Goal: Ask a question: Seek information or help from site administrators or community

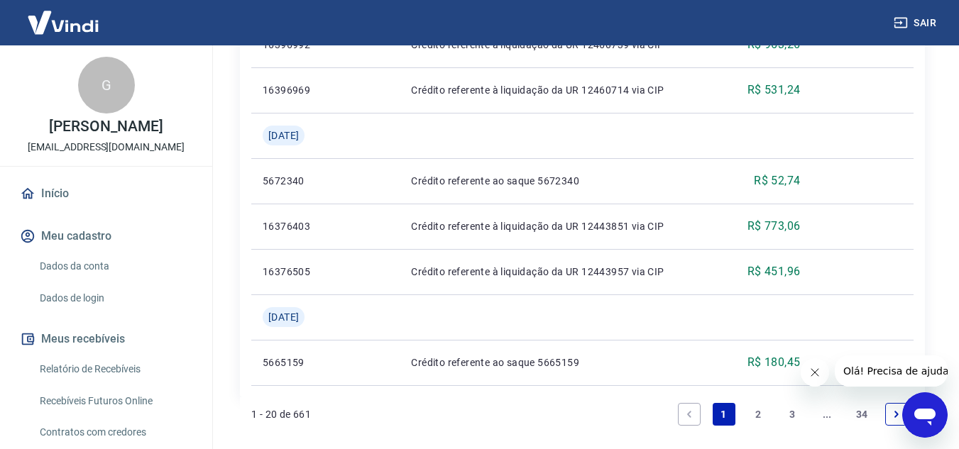
scroll to position [1171, 0]
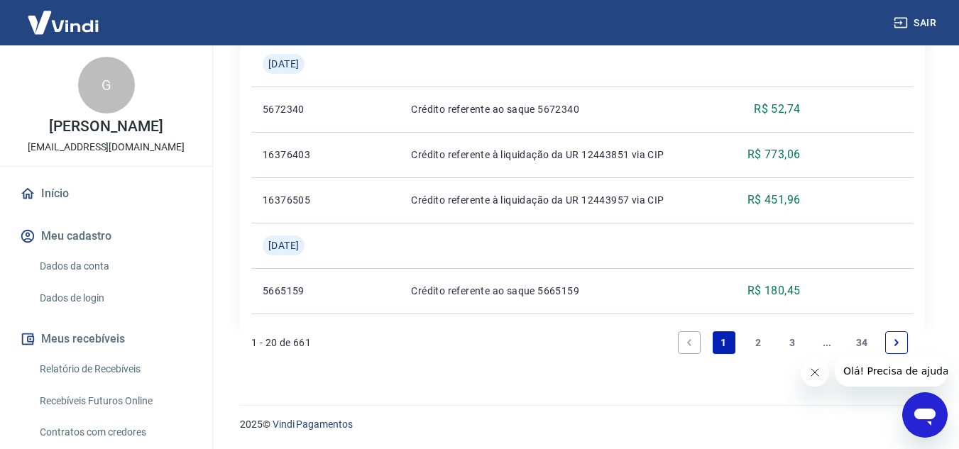
click at [761, 343] on link "2" at bounding box center [758, 343] width 23 height 23
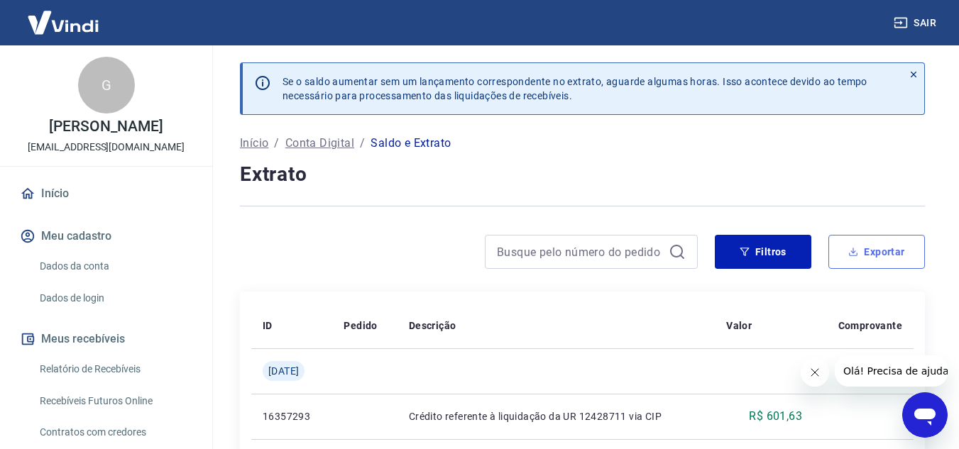
click at [872, 261] on button "Exportar" at bounding box center [876, 252] width 97 height 34
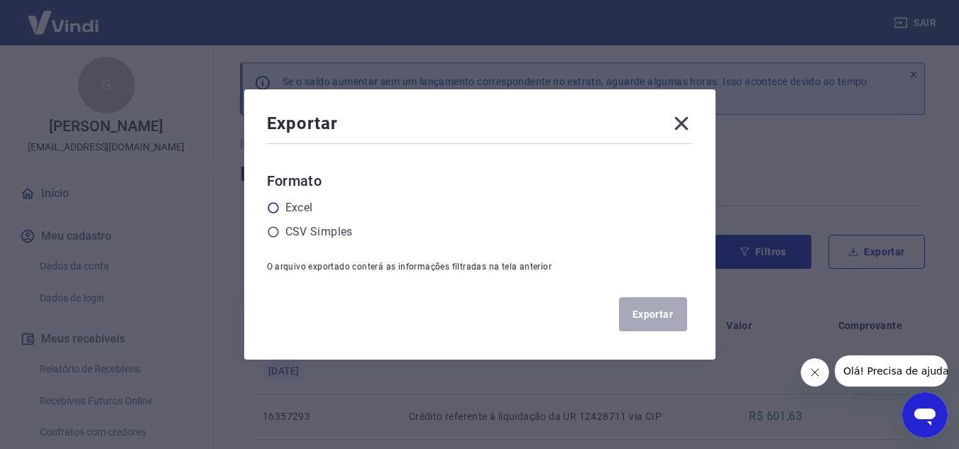
click at [302, 209] on label "Excel" at bounding box center [299, 207] width 28 height 17
click at [0, 0] on input "radio" at bounding box center [0, 0] width 0 height 0
click at [663, 317] on button "Exportar" at bounding box center [653, 314] width 68 height 34
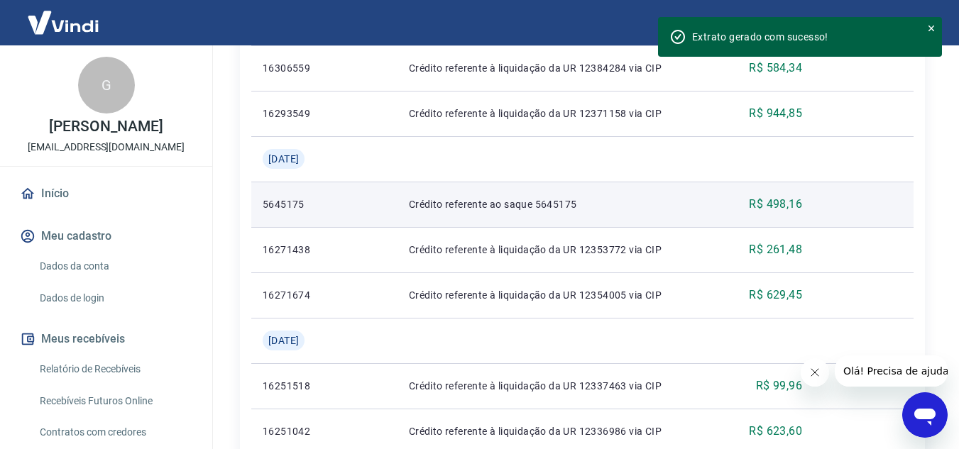
scroll to position [932, 0]
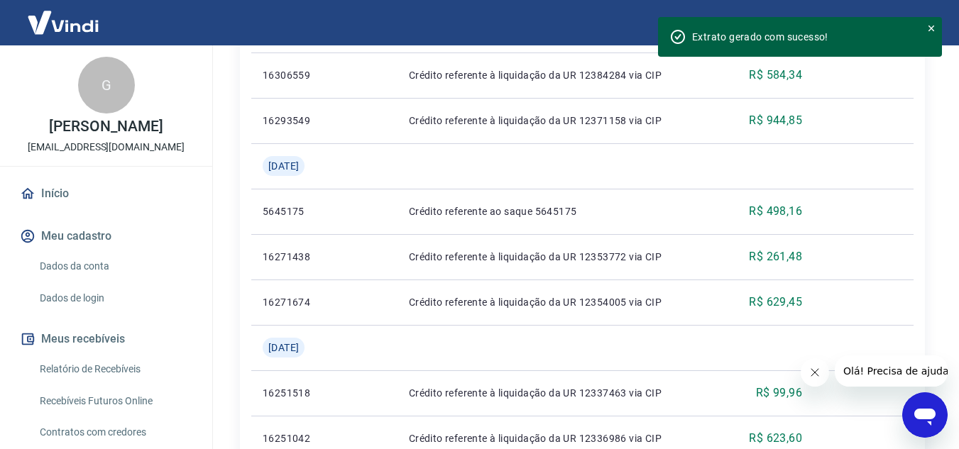
click at [739, 44] on div "Extrato gerado com sucesso!" at bounding box center [789, 36] width 240 height 17
click at [748, 35] on div "Extrato gerado com sucesso!" at bounding box center [800, 37] width 217 height 14
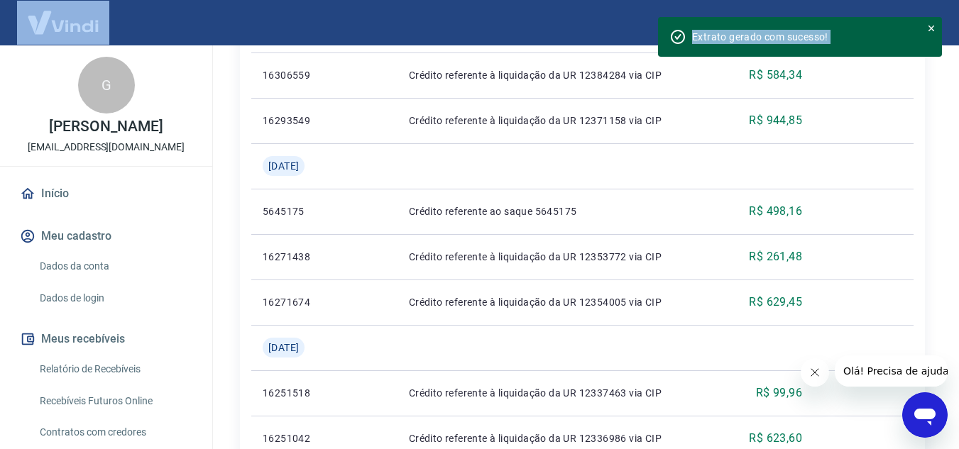
click at [748, 35] on div "Extrato gerado com sucesso!" at bounding box center [800, 37] width 217 height 14
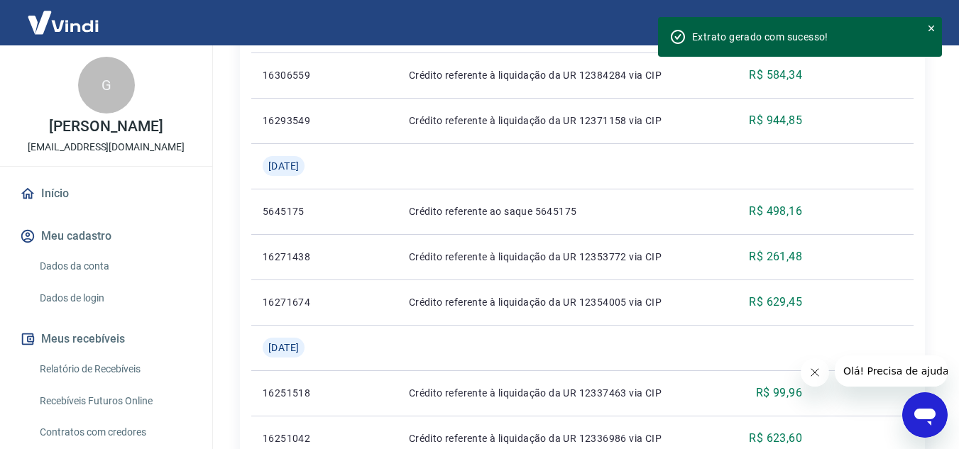
click at [682, 36] on icon at bounding box center [677, 36] width 17 height 17
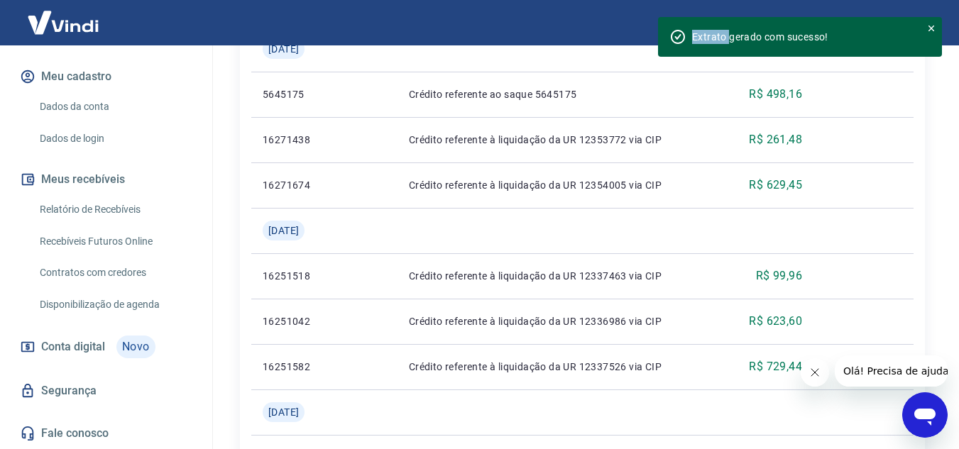
scroll to position [1074, 0]
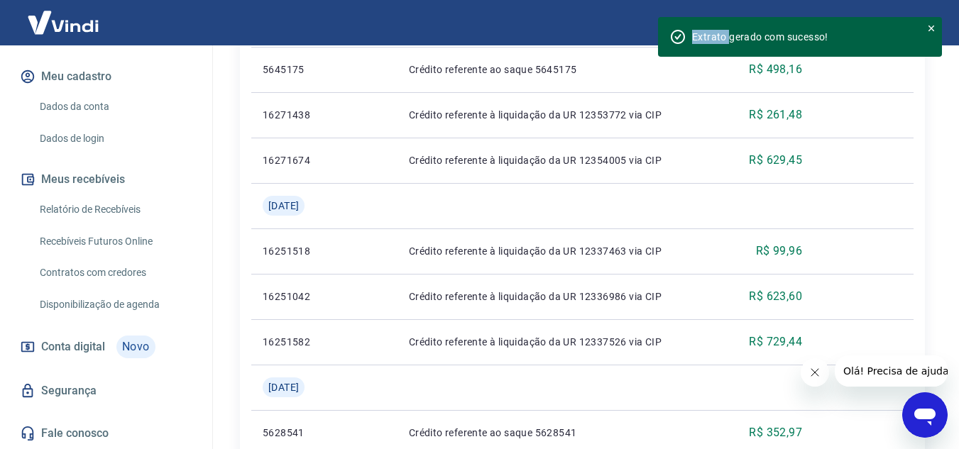
click at [105, 350] on span "Conta digital" at bounding box center [73, 347] width 64 height 20
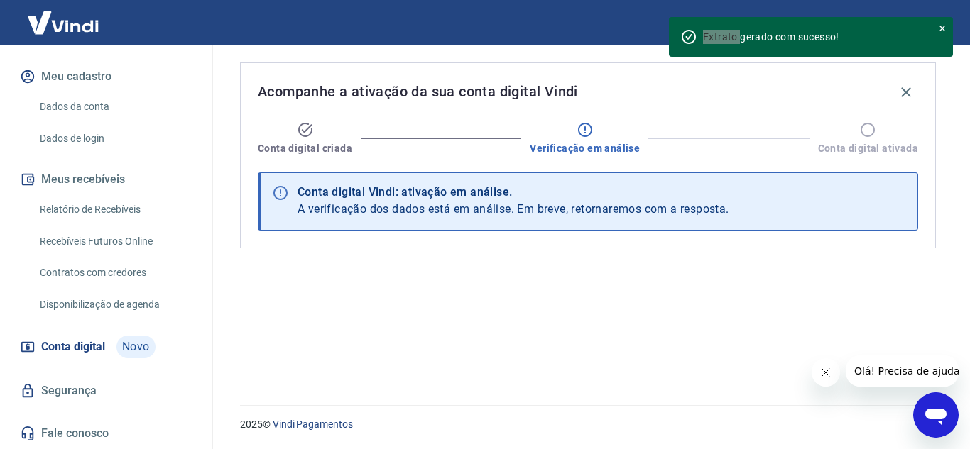
click at [891, 371] on span "Olá! Precisa de ajuda?" at bounding box center [908, 371] width 111 height 11
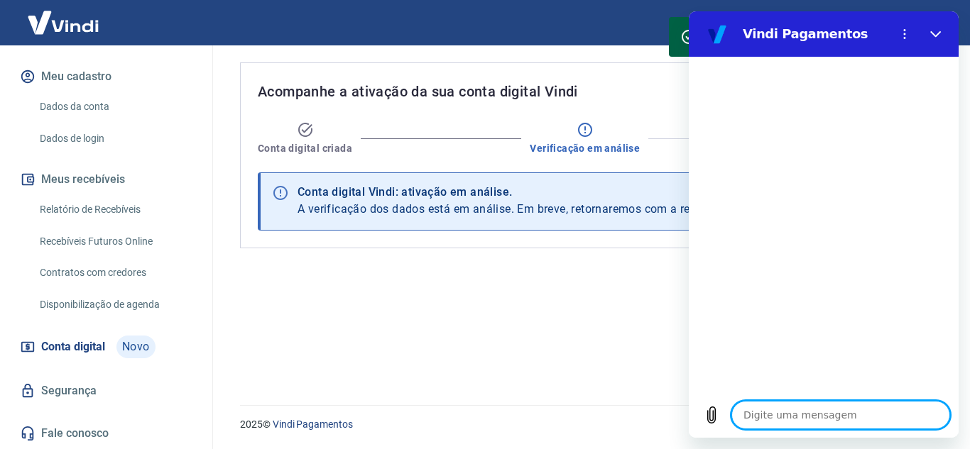
click at [793, 423] on textarea at bounding box center [840, 415] width 219 height 28
type textarea "b"
type textarea "x"
type textarea "bo"
type textarea "x"
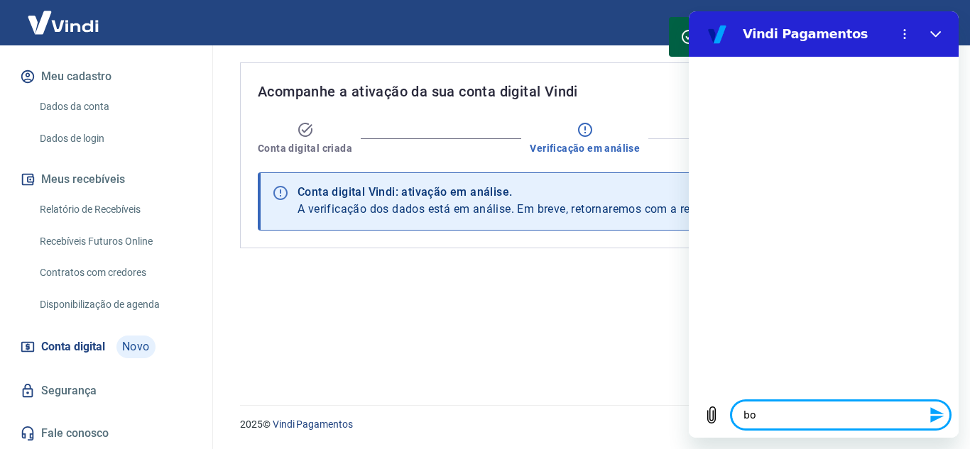
type textarea "boa"
type textarea "x"
type textarea "boa"
type textarea "x"
type textarea "boa t"
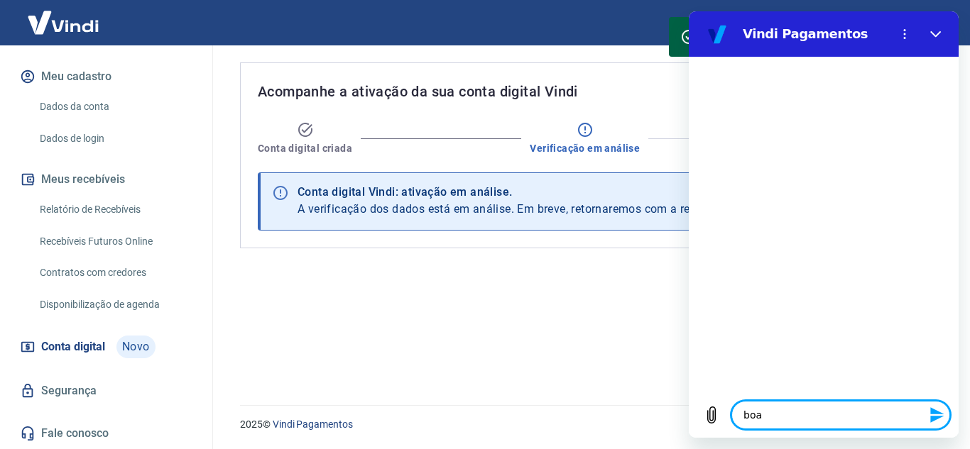
type textarea "x"
type textarea "boa ta"
type textarea "x"
type textarea "boa tar"
type textarea "x"
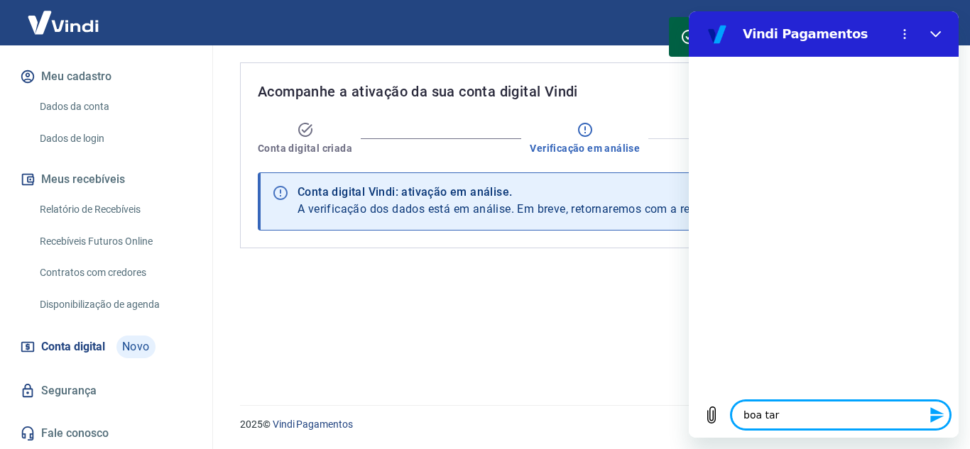
type textarea "boa tard"
type textarea "x"
type textarea "boa tarde"
type textarea "x"
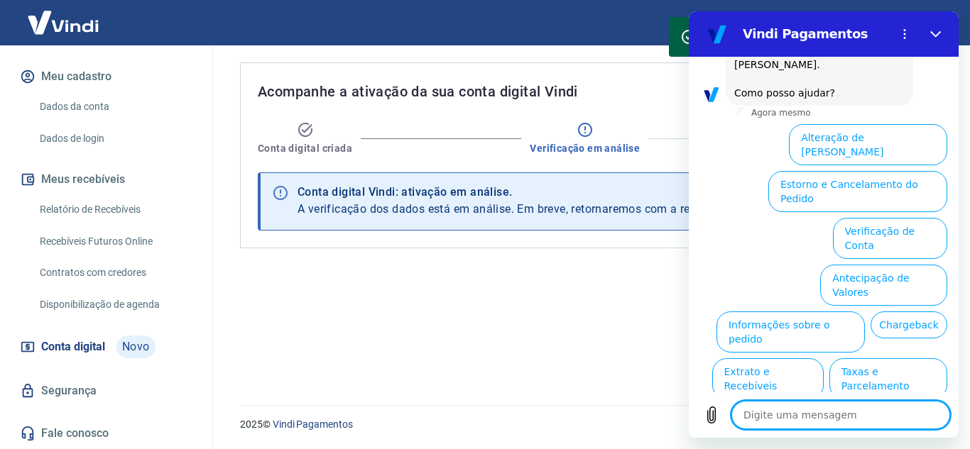
scroll to position [104, 0]
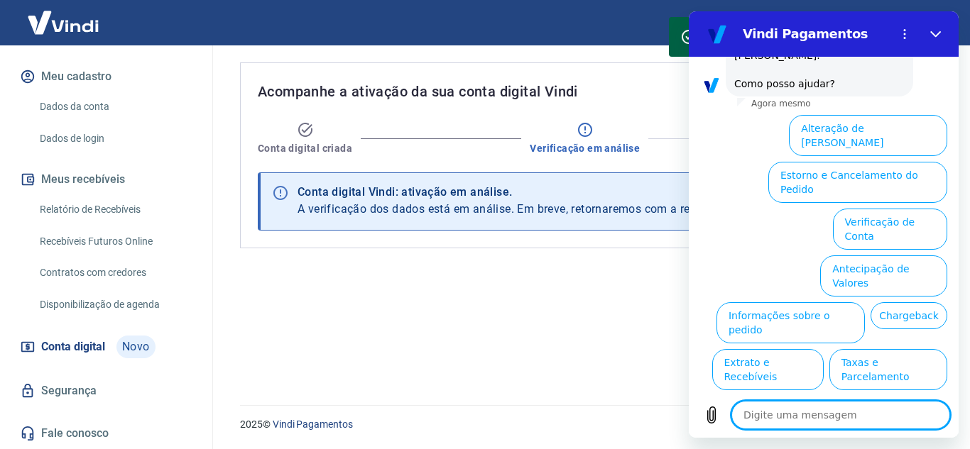
type textarea "b"
type textarea "x"
type textarea "bo"
type textarea "x"
type textarea "boa"
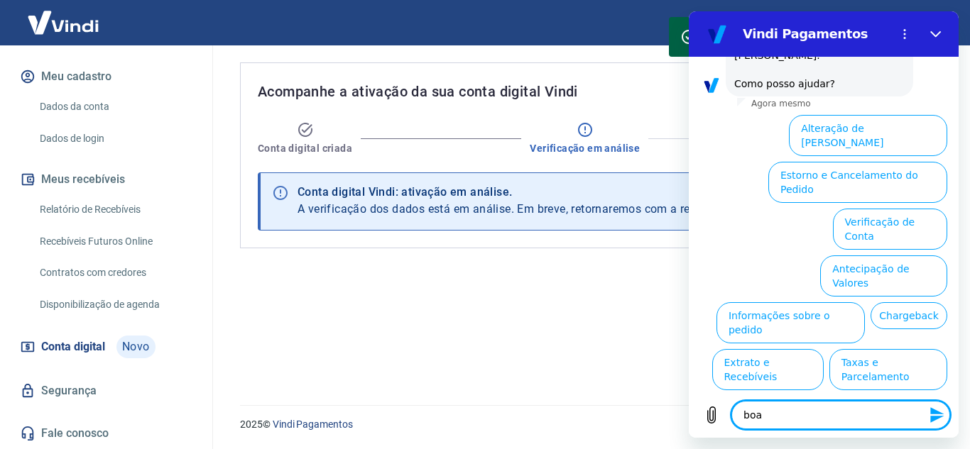
type textarea "x"
type textarea "boa"
type textarea "x"
type textarea "boa t"
type textarea "x"
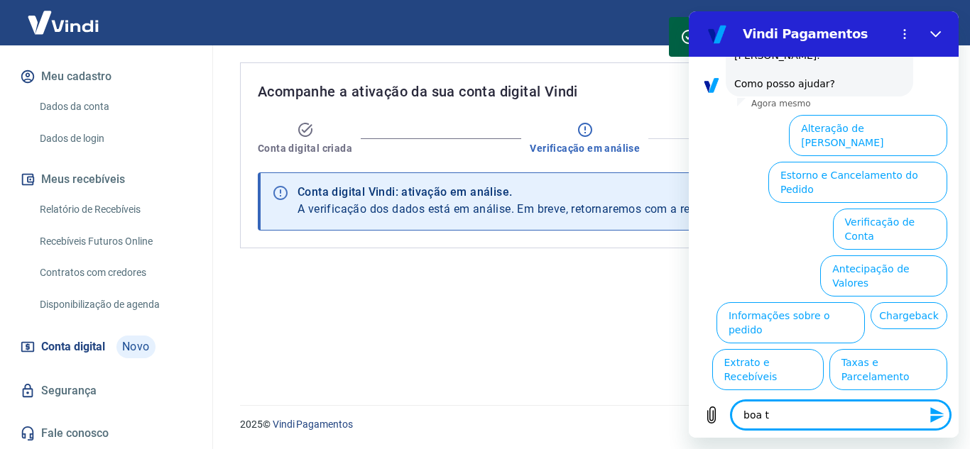
type textarea "boa ta"
type textarea "x"
type textarea "boa tar"
type textarea "x"
type textarea "boa tard"
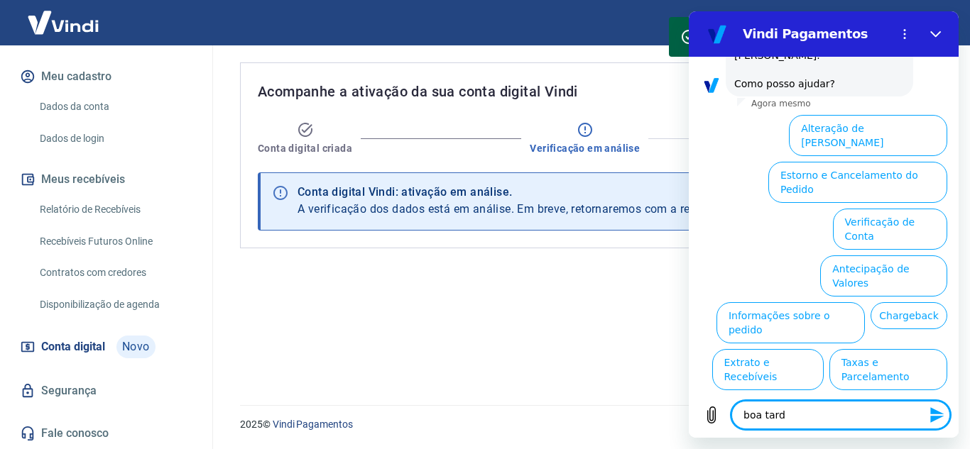
type textarea "x"
type textarea "boa tarde"
type textarea "x"
type textarea "boa tarde7"
type textarea "x"
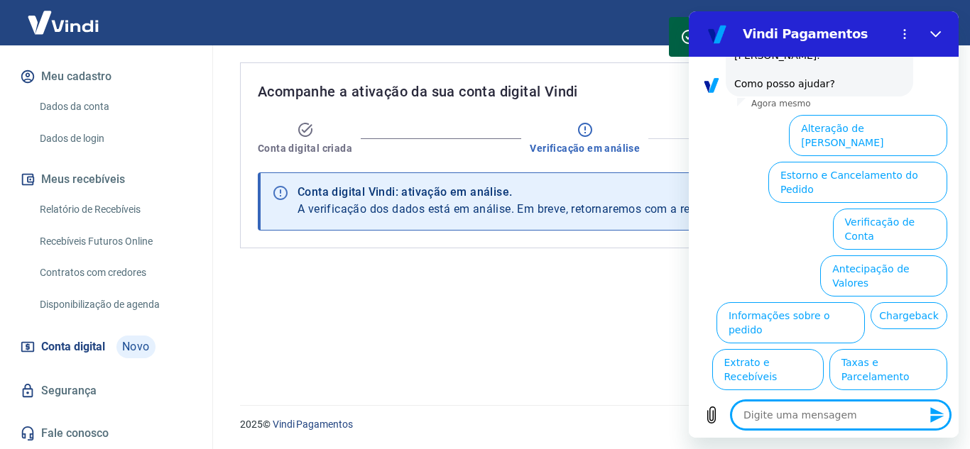
scroll to position [0, 0]
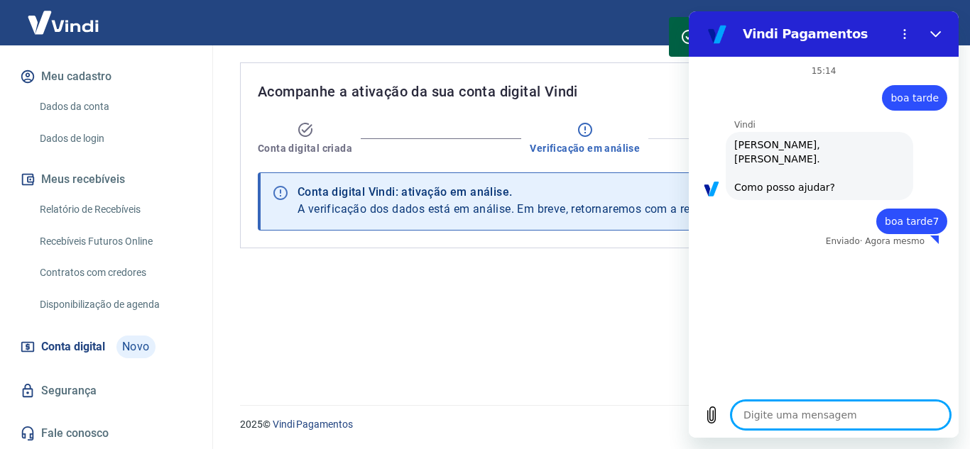
type textarea "x"
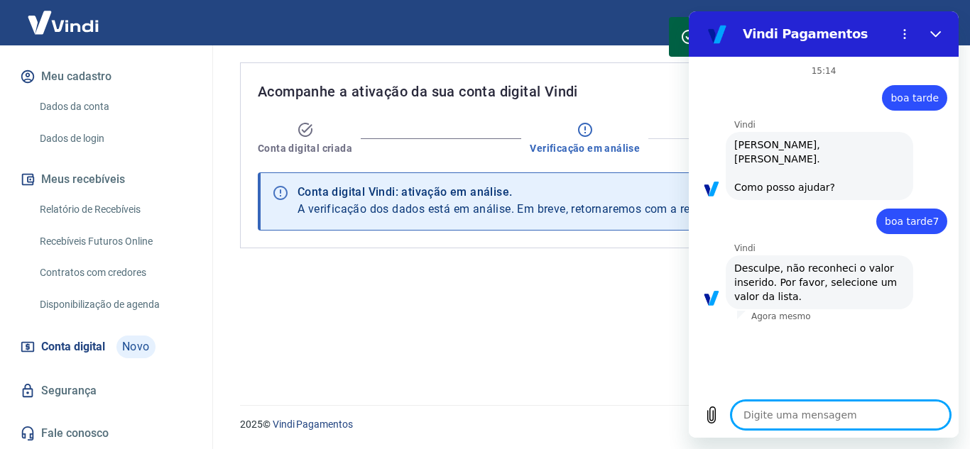
type textarea "p"
type textarea "x"
type textarea "pr"
type textarea "x"
type textarea "pre"
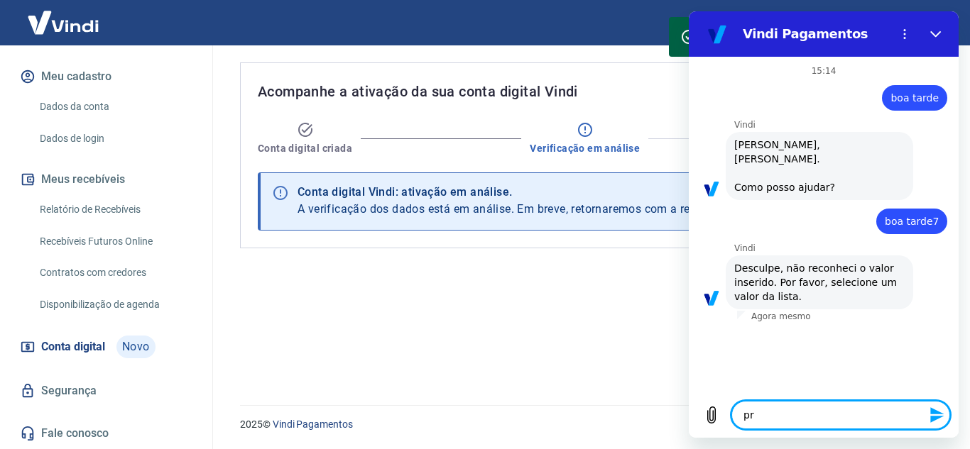
type textarea "x"
type textarea "prec"
type textarea "x"
type textarea "preci"
type textarea "x"
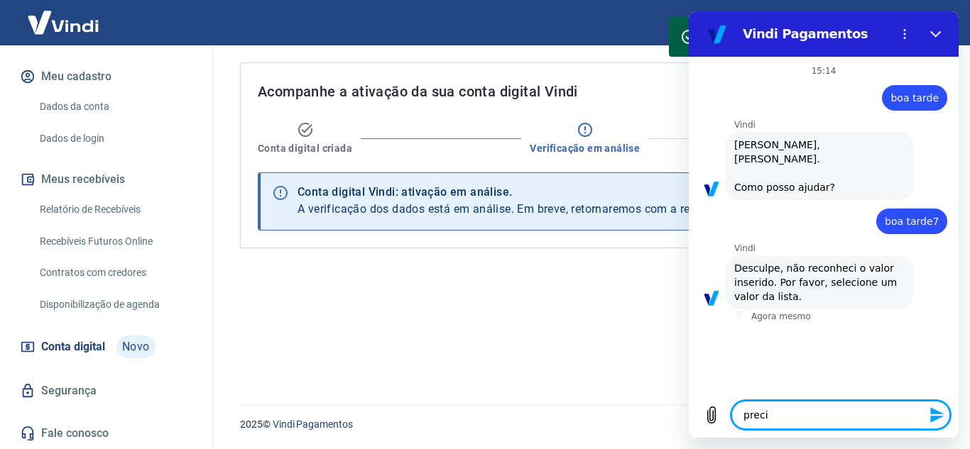
type textarea "precis"
type textarea "x"
type textarea "preciso"
type textarea "x"
type textarea "preciso"
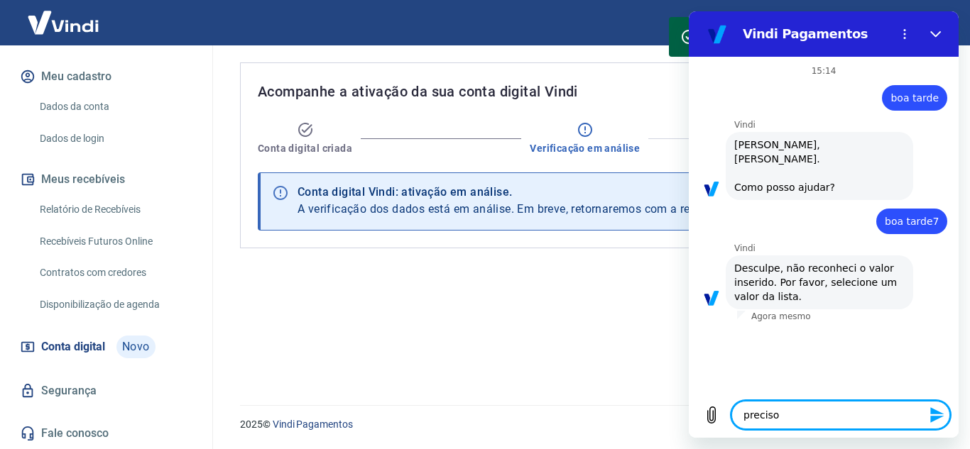
type textarea "x"
type textarea "preciso s"
type textarea "x"
type textarea "preciso sa"
type textarea "x"
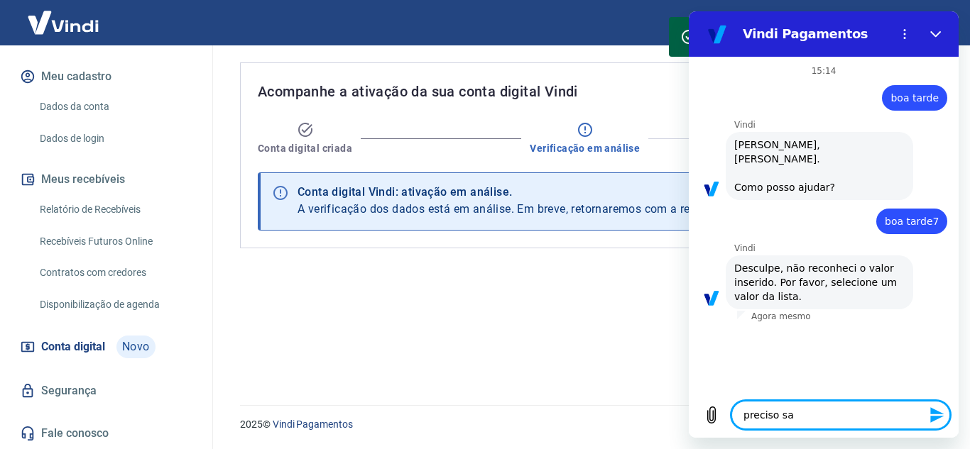
type textarea "preciso sab"
type textarea "x"
type textarea "preciso sabe"
type textarea "x"
type textarea "preciso saber"
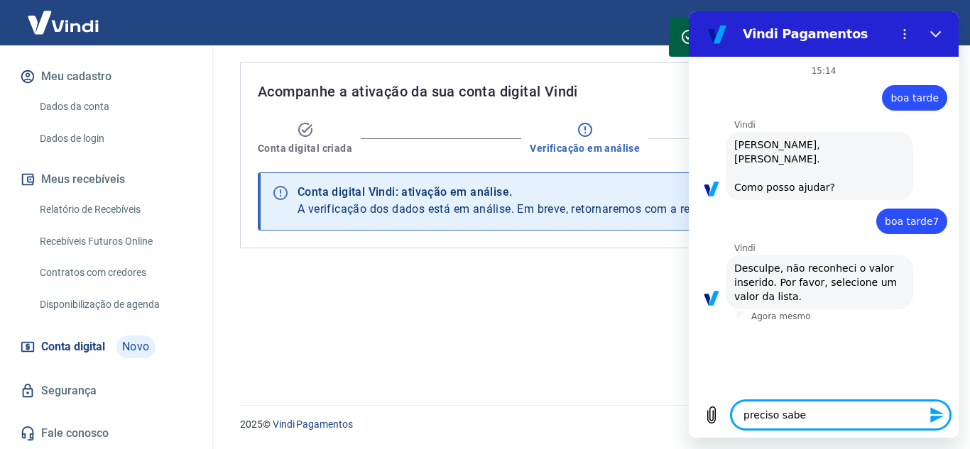
type textarea "x"
type textarea "preciso saber"
type textarea "x"
type textarea "preciso saber c"
type textarea "x"
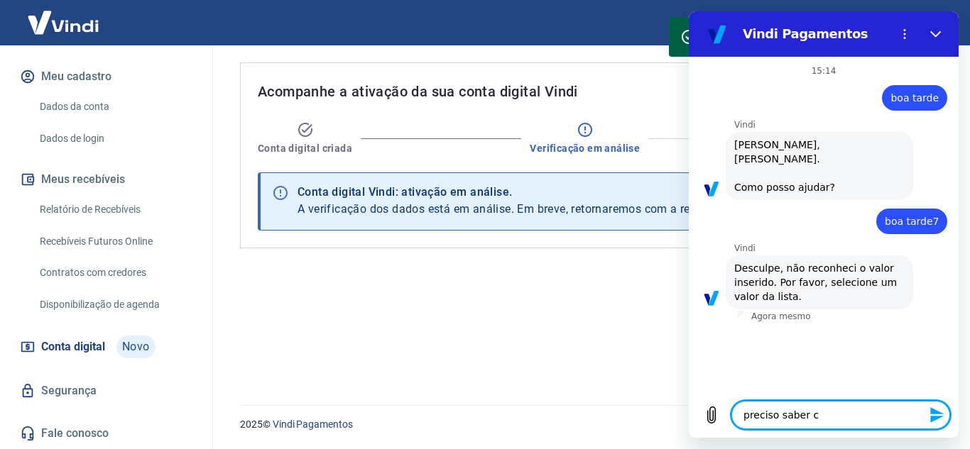
type textarea "preciso saber co"
type textarea "x"
type textarea "preciso saber com"
type textarea "x"
type textarea "preciso saber como"
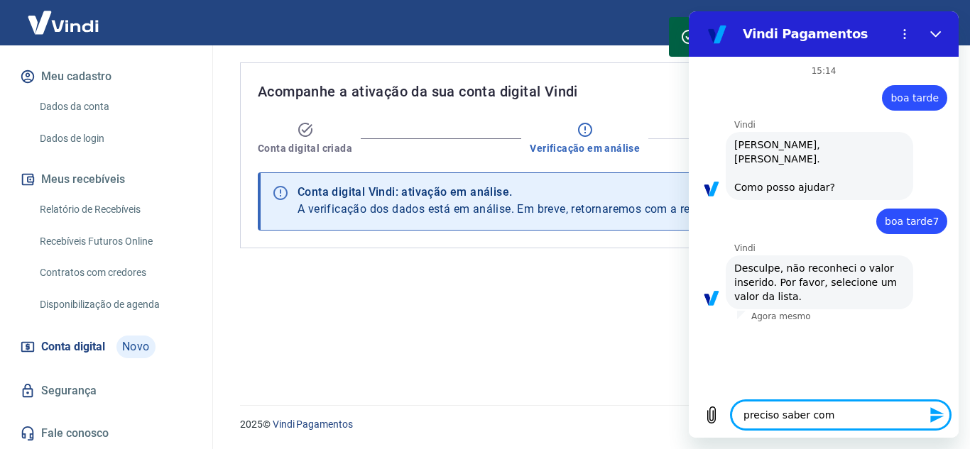
type textarea "x"
type textarea "preciso saber como"
type textarea "x"
type textarea "preciso saber como f"
type textarea "x"
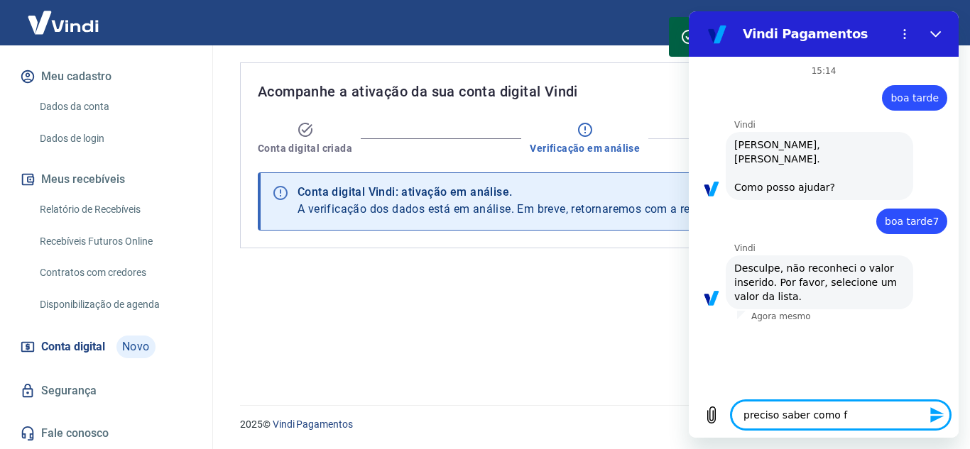
type textarea "preciso saber como fa"
type textarea "x"
type textarea "preciso saber como f"
type textarea "x"
type textarea "preciso saber como"
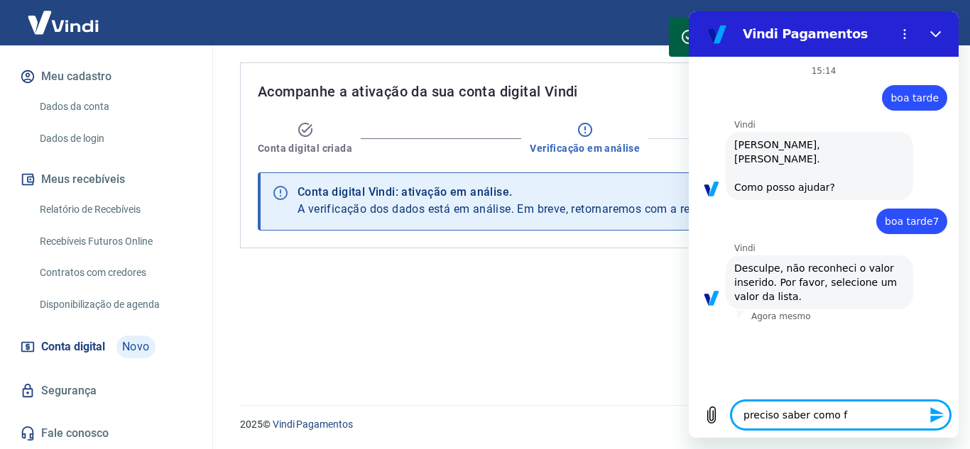
type textarea "x"
type textarea "preciso saber como"
type textarea "x"
type textarea "preciso saber com"
type textarea "x"
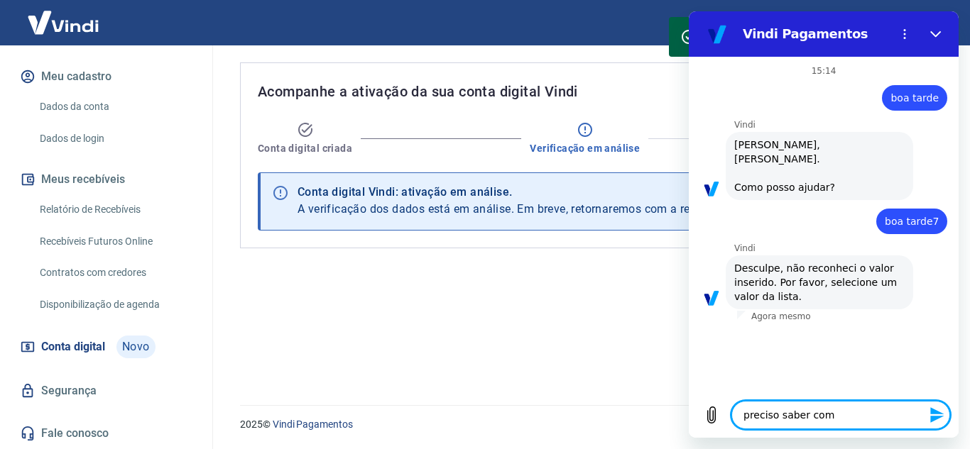
type textarea "preciso saber co"
type textarea "x"
type textarea "preciso saber c"
type textarea "x"
type textarea "preciso saber"
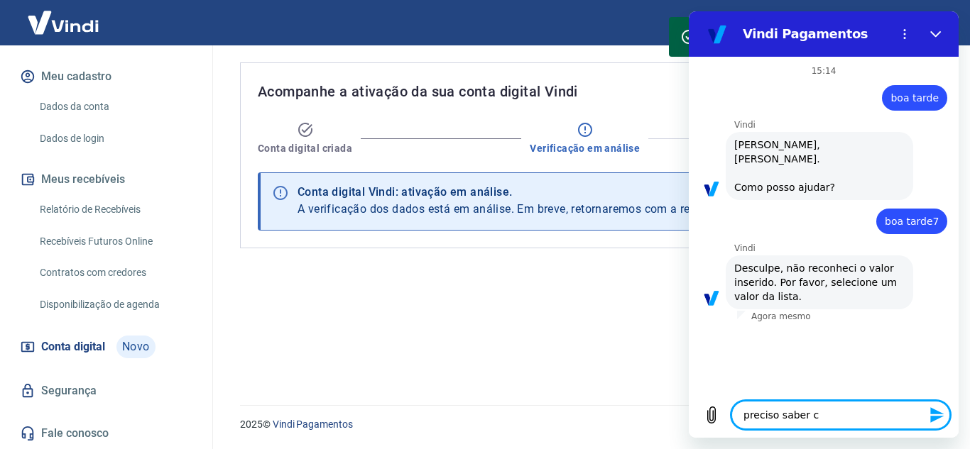
type textarea "x"
type textarea "preciso saber s"
type textarea "x"
type textarea "preciso saber si"
type textarea "x"
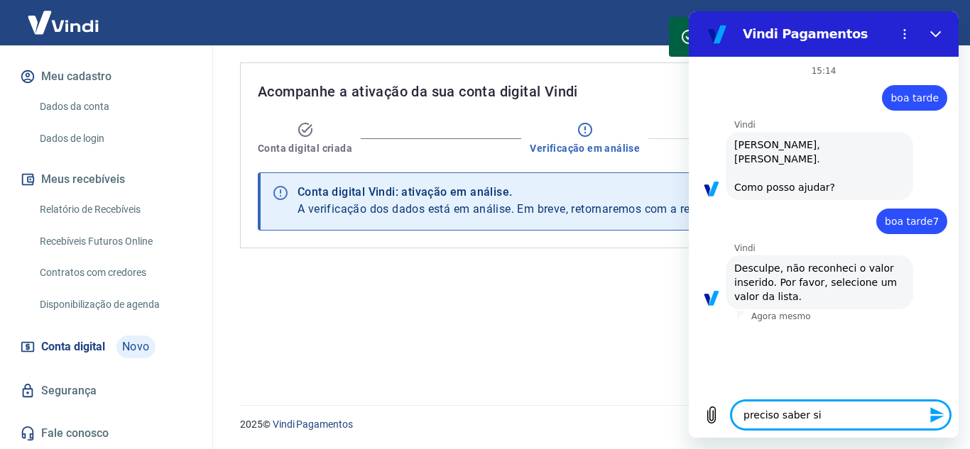
type textarea "preciso saber s"
type textarea "x"
type textarea "preciso saber so"
type textarea "x"
type textarea "preciso saber sob"
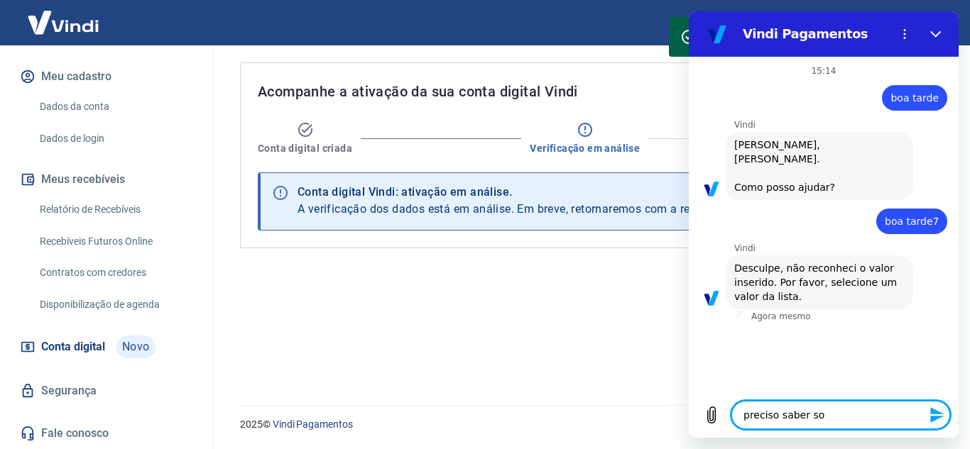
type textarea "x"
type textarea "preciso saber sobr"
type textarea "x"
type textarea "preciso saber sobre"
type textarea "x"
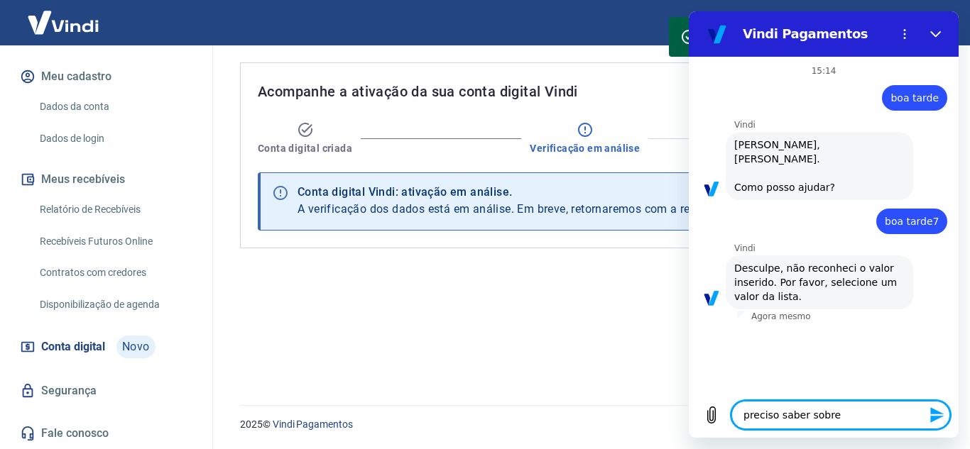
type textarea "preciso saber sobre"
type textarea "x"
type textarea "preciso saber sobre m"
type textarea "x"
type textarea "preciso saber sobre mi"
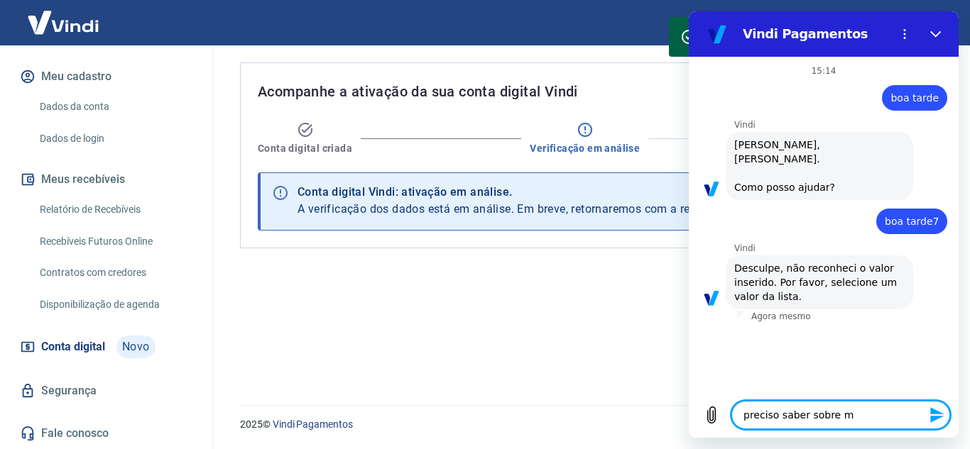
type textarea "x"
type textarea "preciso saber sobre min"
type textarea "x"
type textarea "preciso saber sobre minh"
type textarea "x"
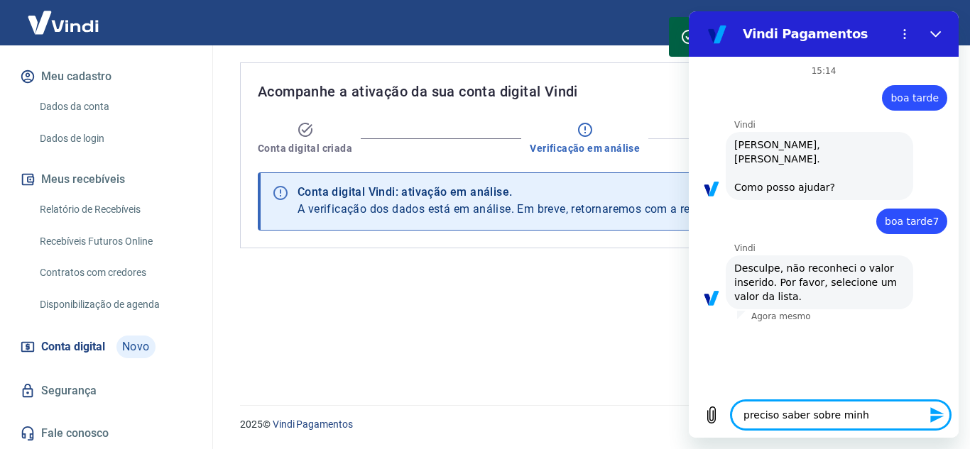
type textarea "preciso saber sobre minha"
type textarea "x"
type textarea "preciso saber sobre minha"
type textarea "x"
type textarea "preciso saber sobre minha c"
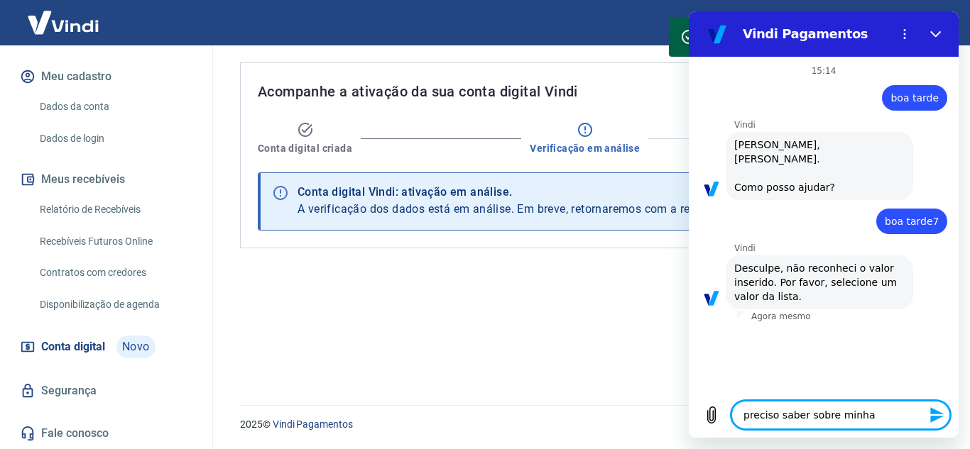
type textarea "x"
type textarea "preciso saber sobre minha co"
type textarea "x"
type textarea "preciso saber sobre minha con"
type textarea "x"
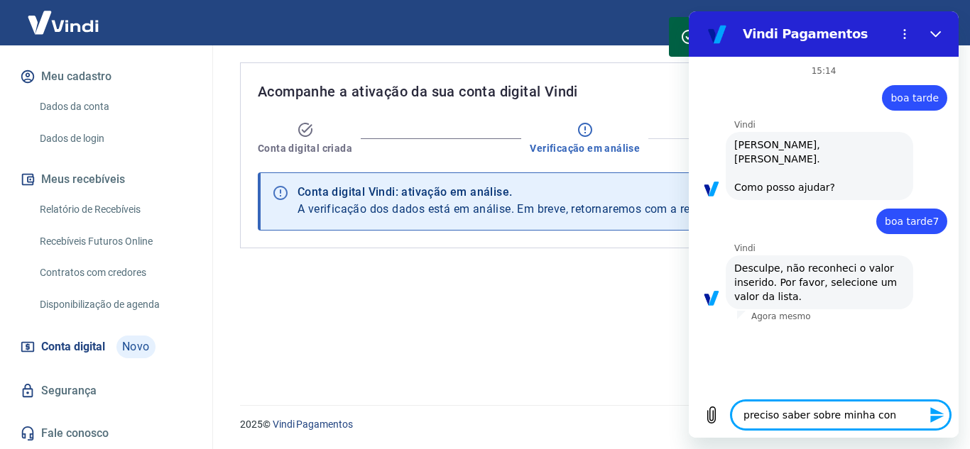
type textarea "preciso saber sobre minha cont"
type textarea "x"
type textarea "preciso saber sobre minha conta"
type textarea "x"
type textarea "preciso saber sobre minha conta"
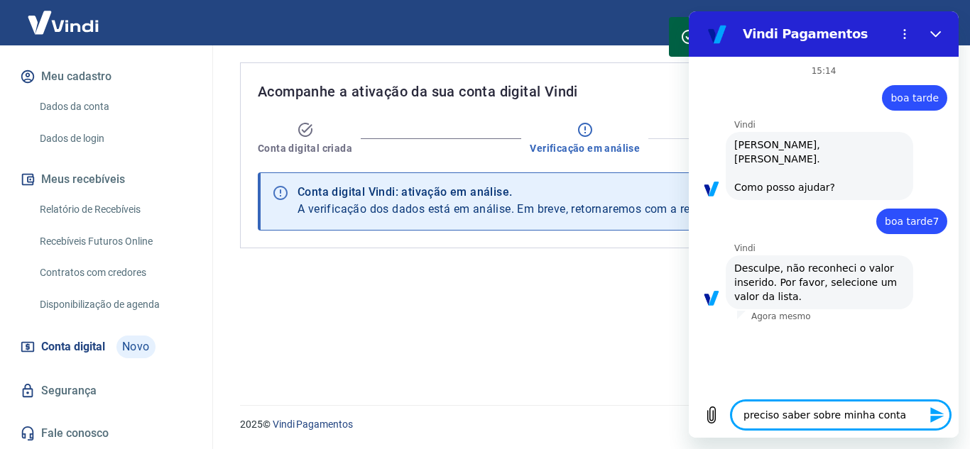
type textarea "x"
type textarea "preciso saber sobre minha conta D"
type textarea "x"
type textarea "preciso saber sobre minha conta DI"
type textarea "x"
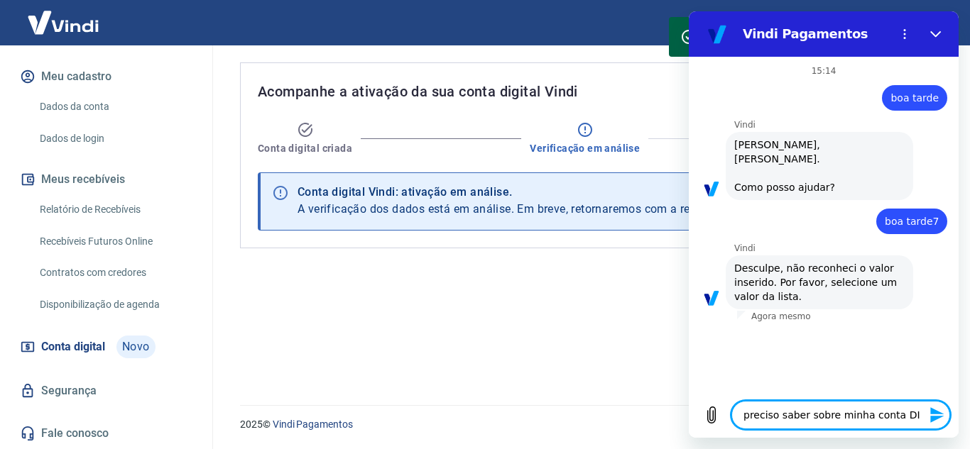
type textarea "preciso saber sobre minha conta DIG"
type textarea "x"
type textarea "preciso saber sobre minha conta DIGI"
type textarea "x"
type textarea "preciso saber sobre minha conta DIGIT"
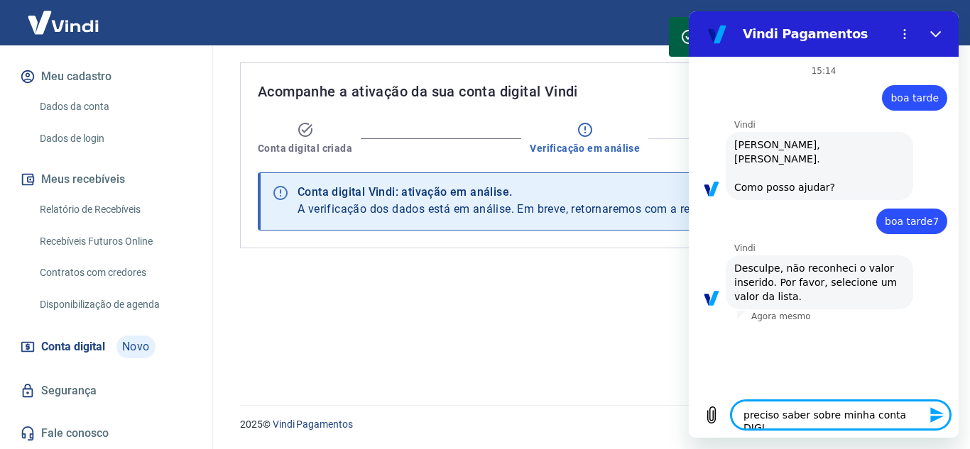
type textarea "x"
type textarea "preciso saber sobre minha conta DIGITA"
type textarea "x"
type textarea "preciso saber sobre minha conta DIGITAL"
type textarea "x"
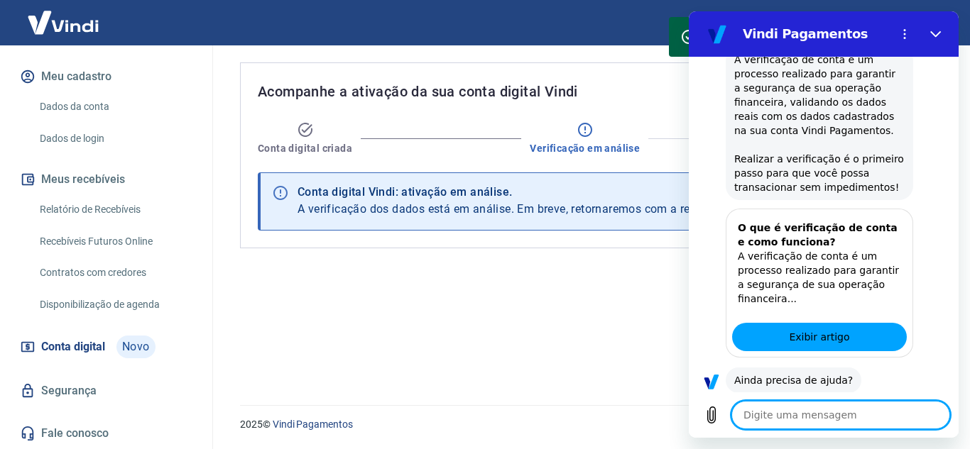
scroll to position [368, 0]
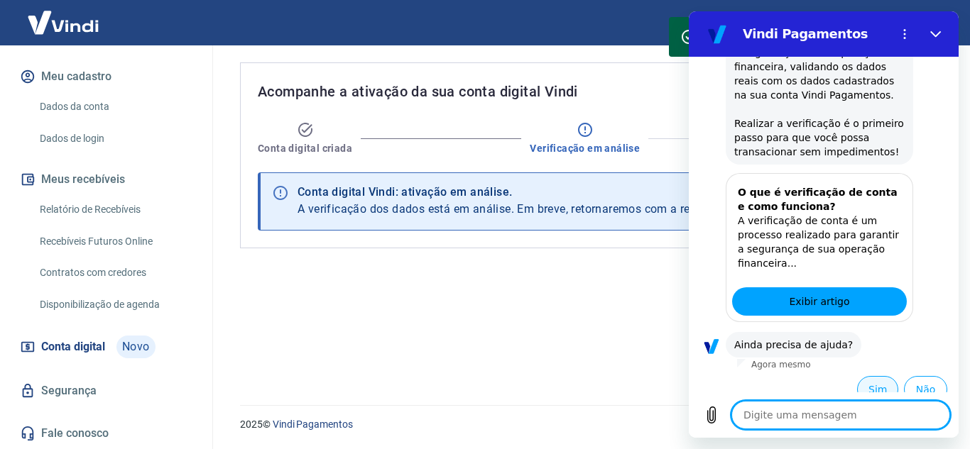
click at [875, 376] on button "Sim" at bounding box center [877, 389] width 41 height 27
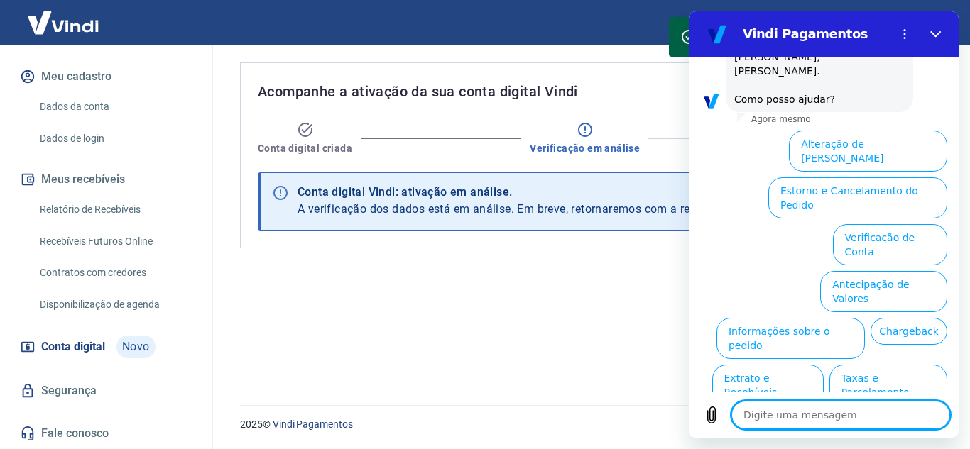
scroll to position [738, 0]
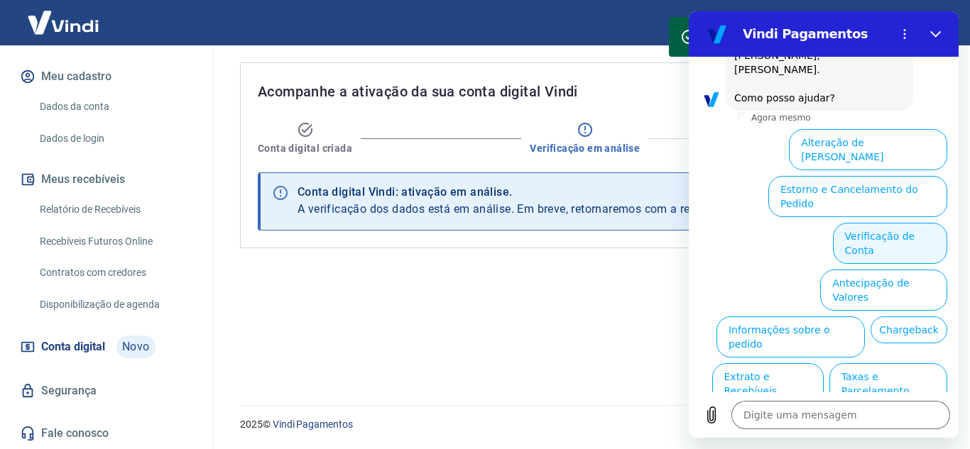
click at [870, 223] on button "Verificação de Conta" at bounding box center [890, 243] width 114 height 41
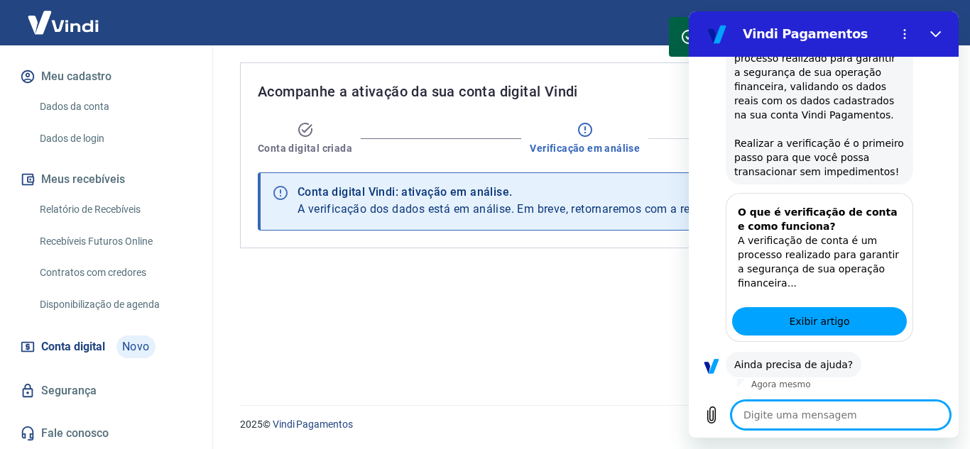
scroll to position [879, 0]
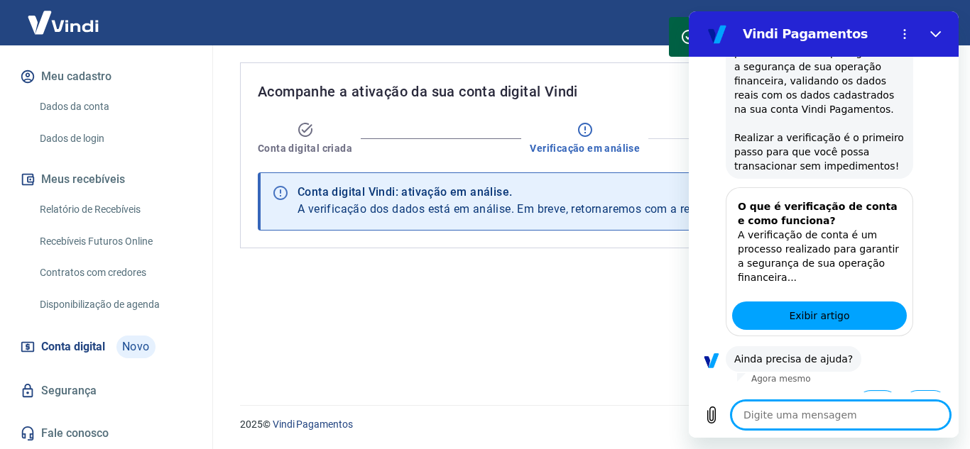
click at [865, 390] on button "Sim" at bounding box center [877, 403] width 41 height 27
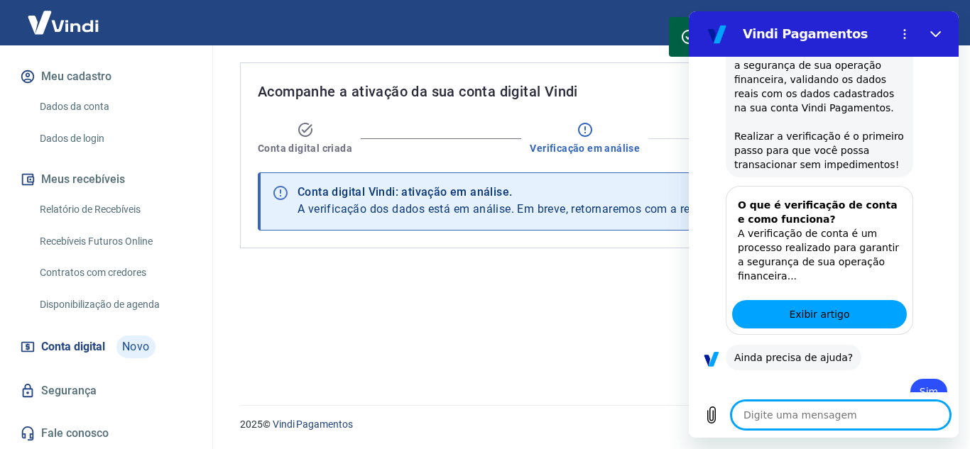
type textarea "x"
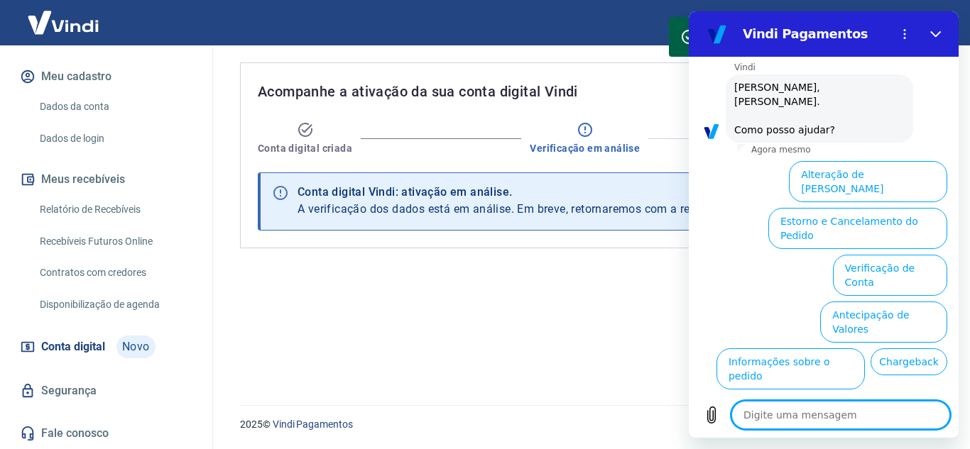
scroll to position [1249, 0]
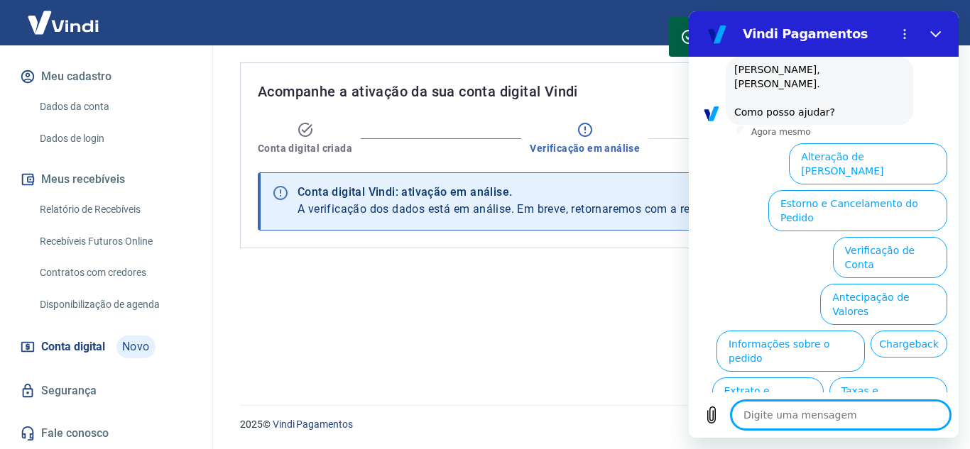
type textarea "O"
type textarea "x"
type textarea "L"
type textarea "x"
type textarea "S"
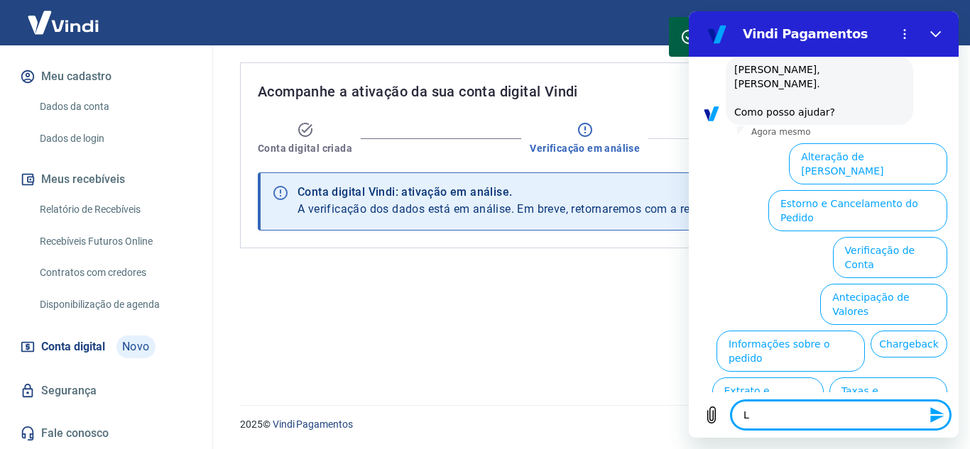
type textarea "x"
drag, startPoint x: 832, startPoint y: 412, endPoint x: 684, endPoint y: 314, distance: 177.6
type textarea "x"
type textarea "O"
type textarea "x"
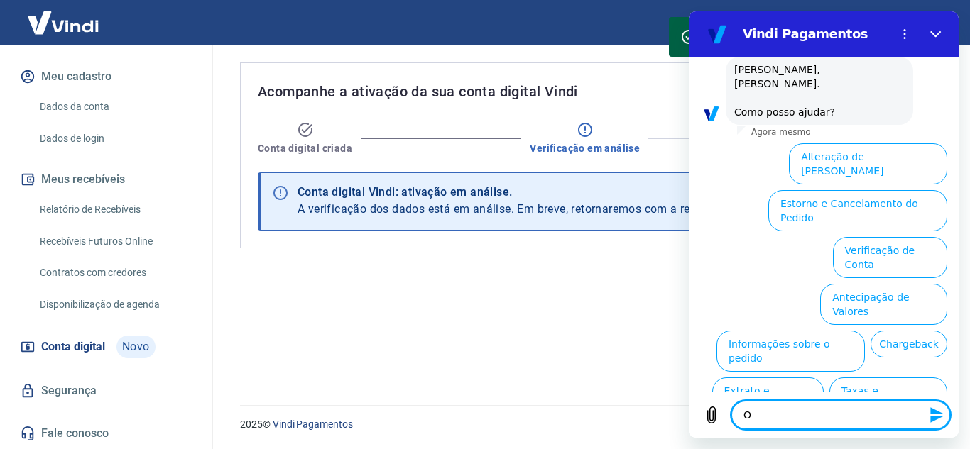
type textarea "OL"
type textarea "x"
type textarea "OLA"
type textarea "x"
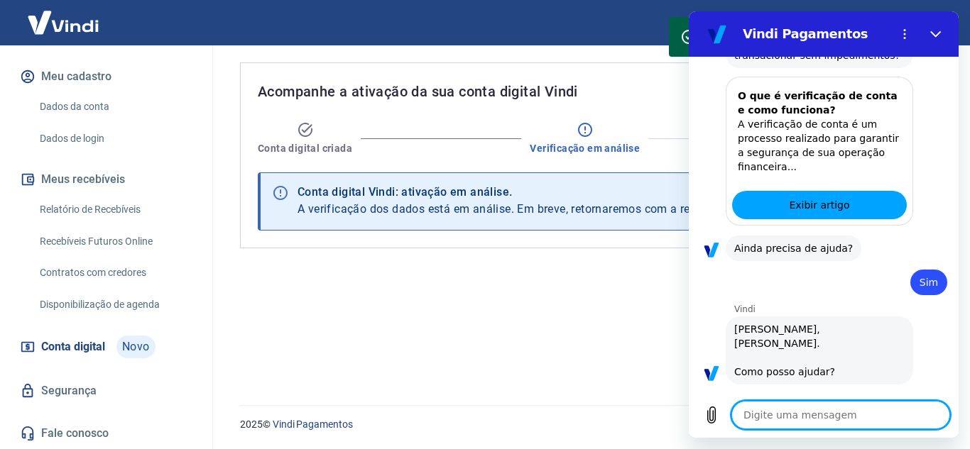
type textarea "x"
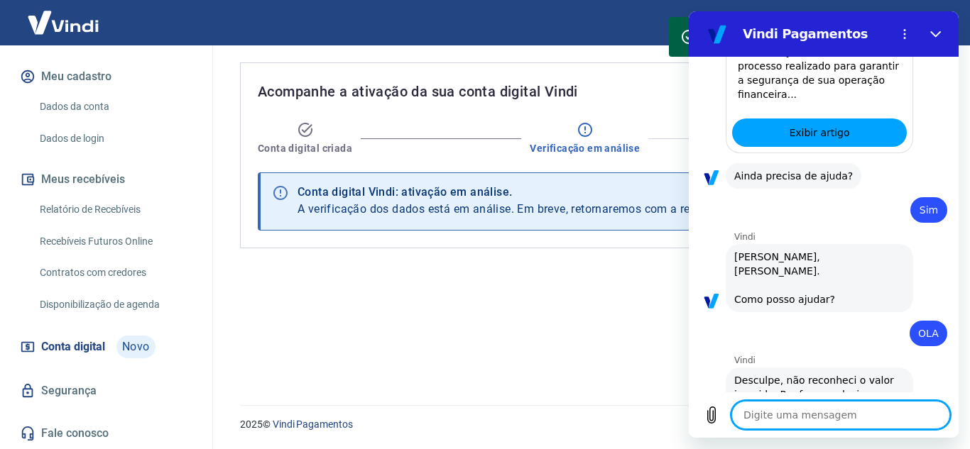
scroll to position [1065, 0]
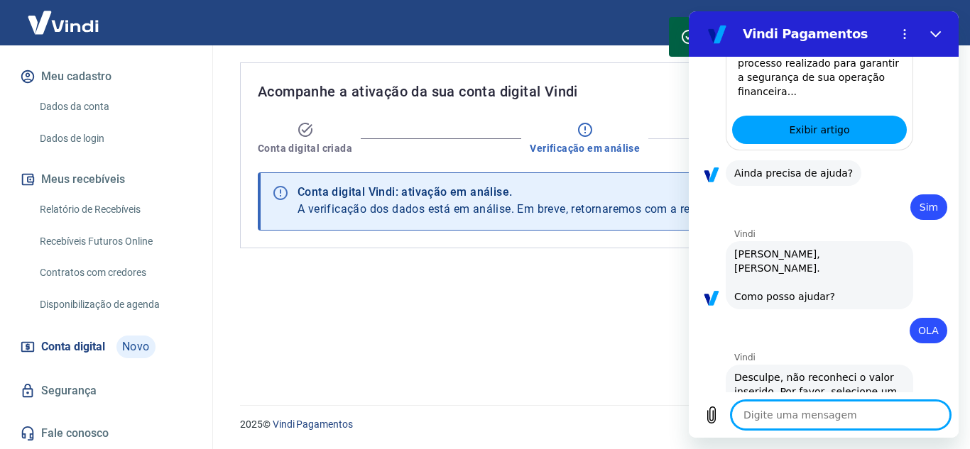
type textarea "O"
type textarea "x"
type textarea "OL"
type textarea "x"
type textarea "OLA"
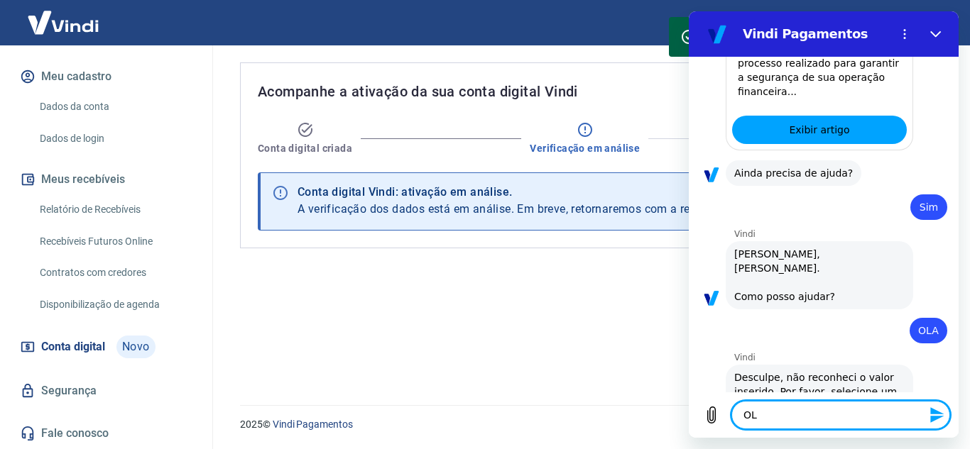
type textarea "x"
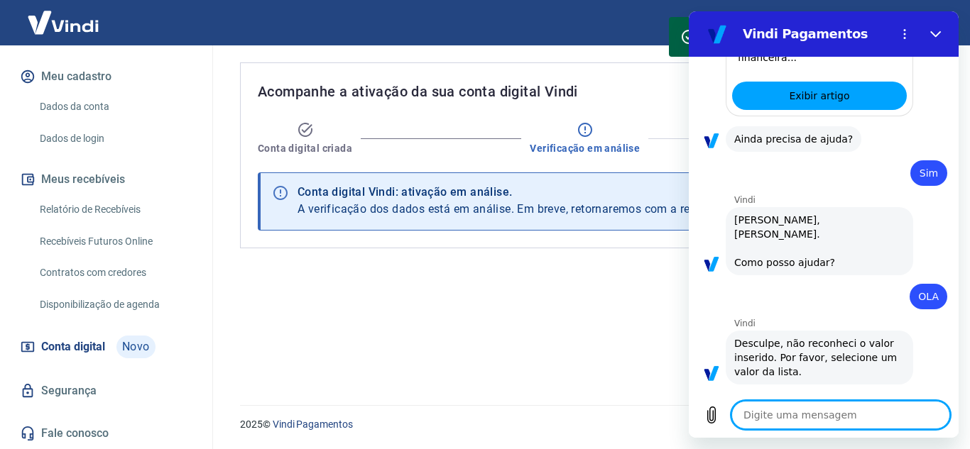
type textarea "x"
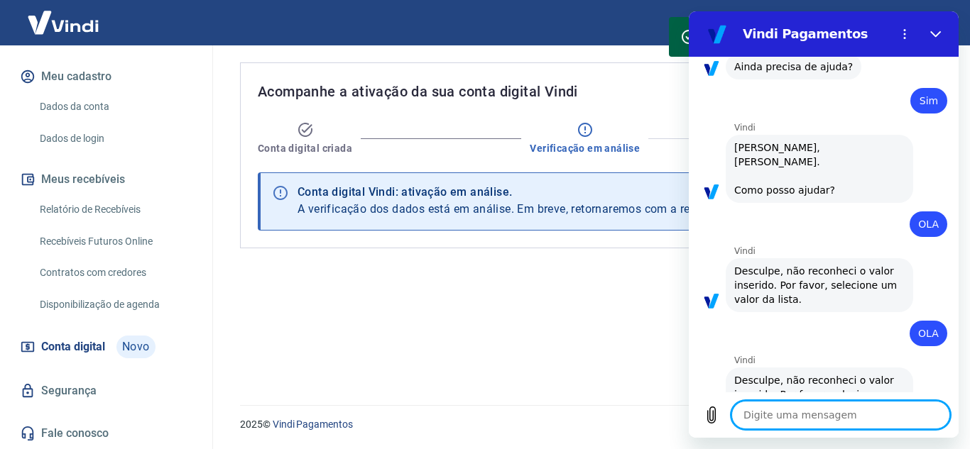
scroll to position [1174, 0]
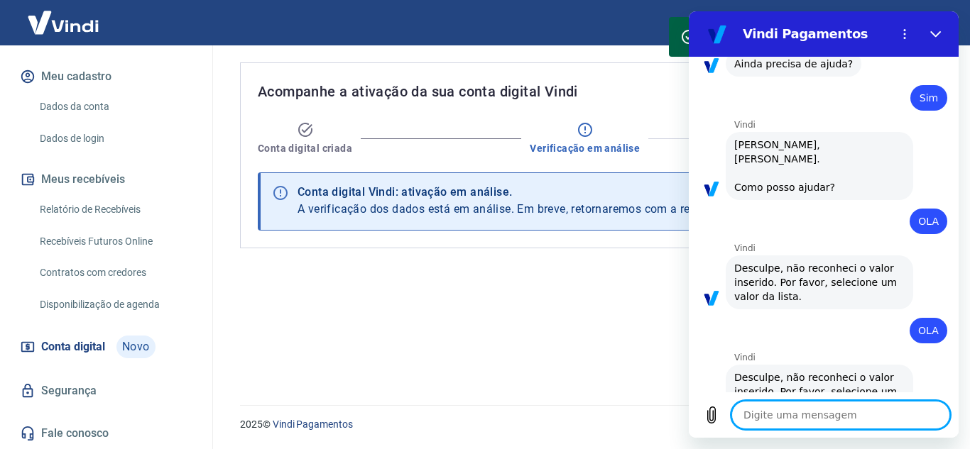
type textarea "O"
type textarea "x"
type textarea "OL"
type textarea "x"
type textarea "OLA"
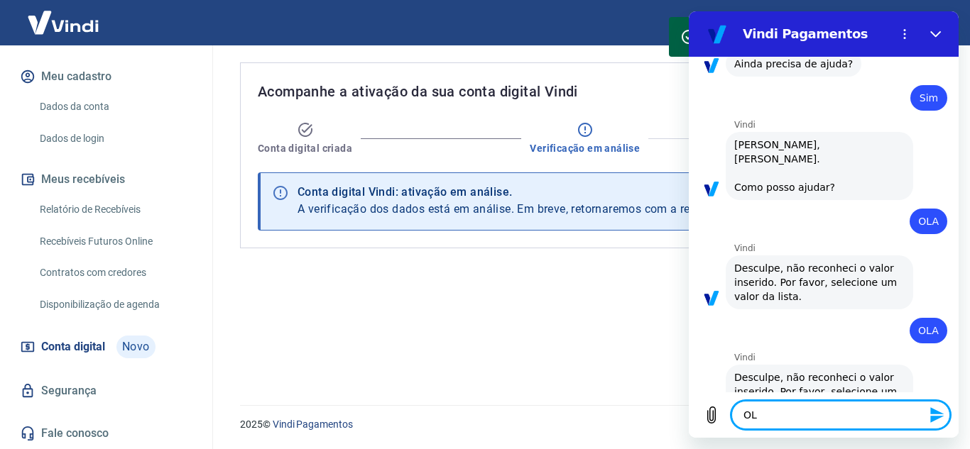
type textarea "x"
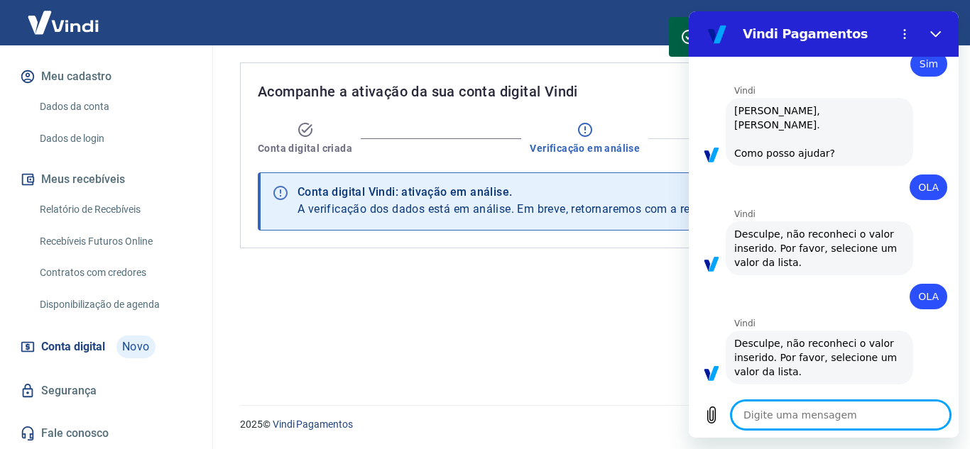
type textarea "x"
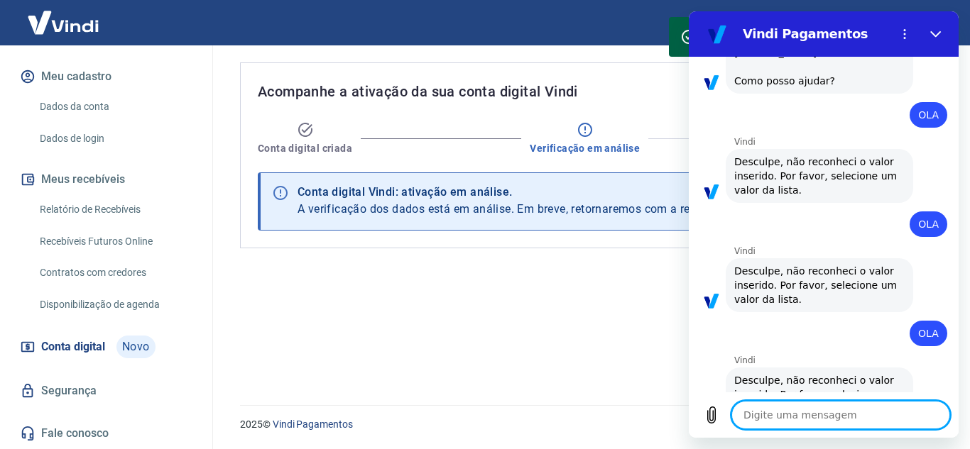
scroll to position [1284, 0]
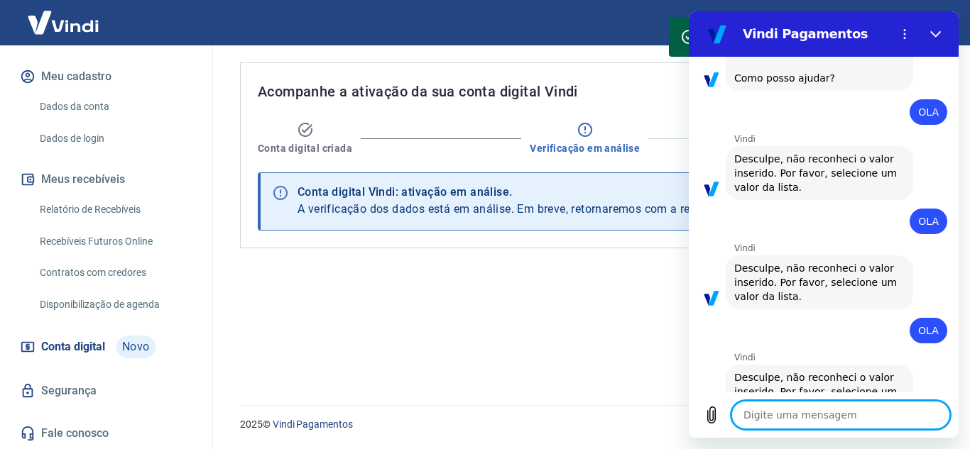
type textarea "O"
type textarea "x"
type textarea "OL"
type textarea "x"
type textarea "OLA"
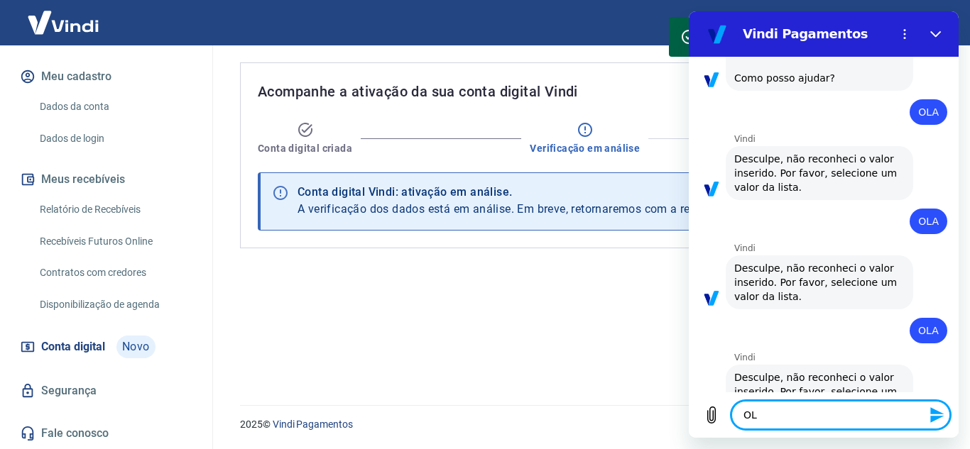
type textarea "x"
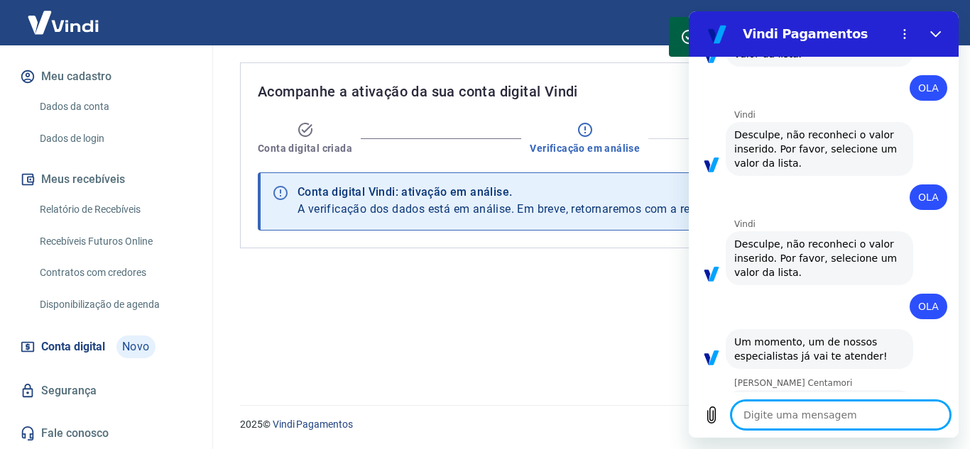
scroll to position [1428, 0]
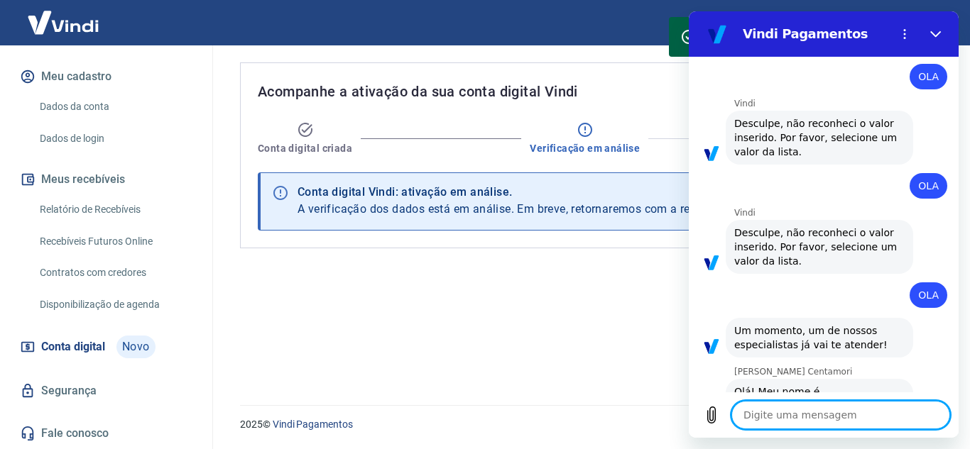
type textarea "x"
click at [831, 405] on textarea at bounding box center [840, 415] width 219 height 28
type textarea "M"
type textarea "x"
type textarea "Ma"
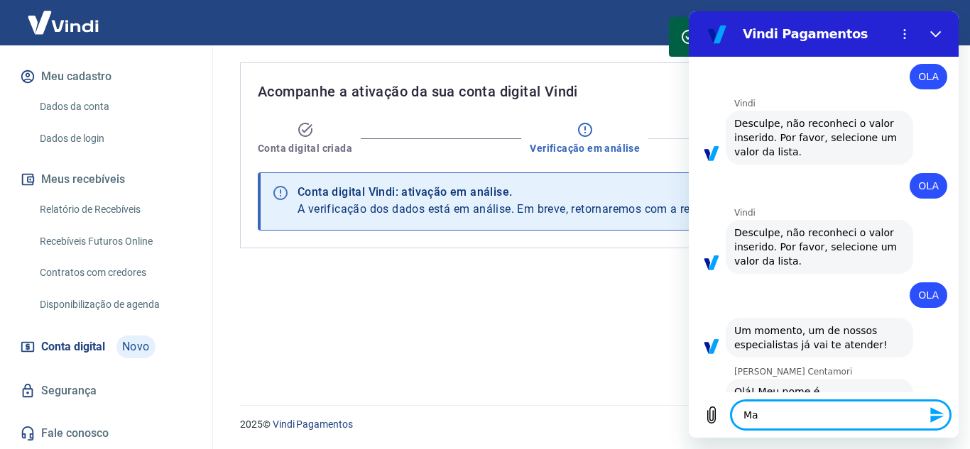
type textarea "x"
type textarea "Mar"
type textarea "x"
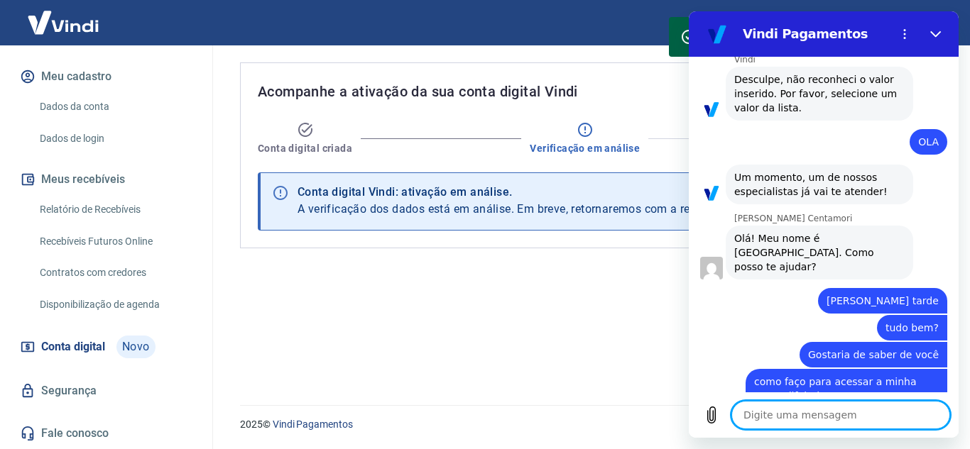
scroll to position [1585, 0]
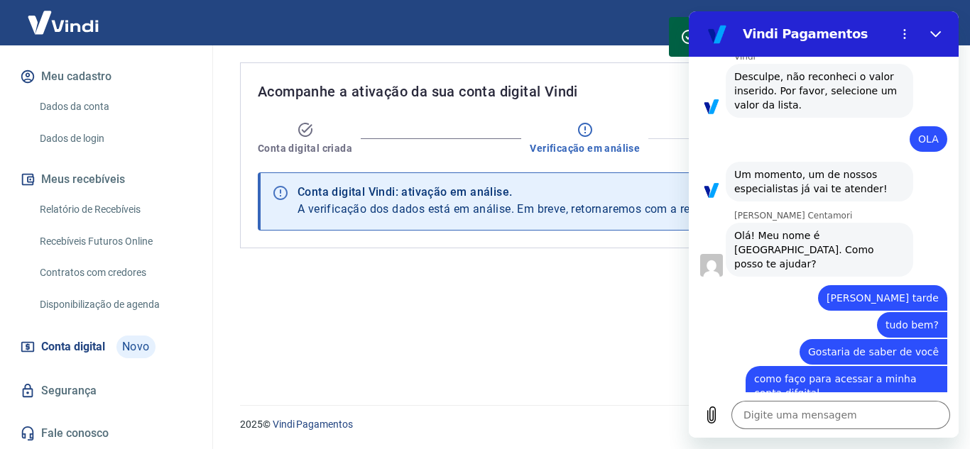
click at [476, 262] on div "Acompanhe a ativação da sua conta digital Vindi Conta digital criada Verificaçã…" at bounding box center [588, 216] width 730 height 343
drag, startPoint x: 834, startPoint y: 119, endPoint x: 842, endPoint y: 129, distance: 12.6
drag, startPoint x: 153, startPoint y: 118, endPoint x: 657, endPoint y: 33, distance: 511.2
click at [657, 33] on div "Sair" at bounding box center [485, 22] width 970 height 45
click at [595, 18] on div "Sair" at bounding box center [485, 22] width 970 height 45
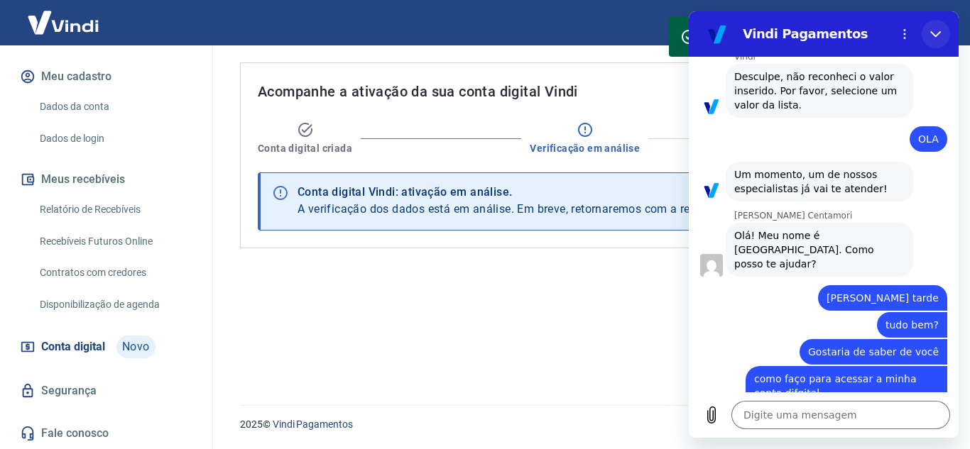
click at [938, 33] on icon "Fechar" at bounding box center [935, 33] width 11 height 11
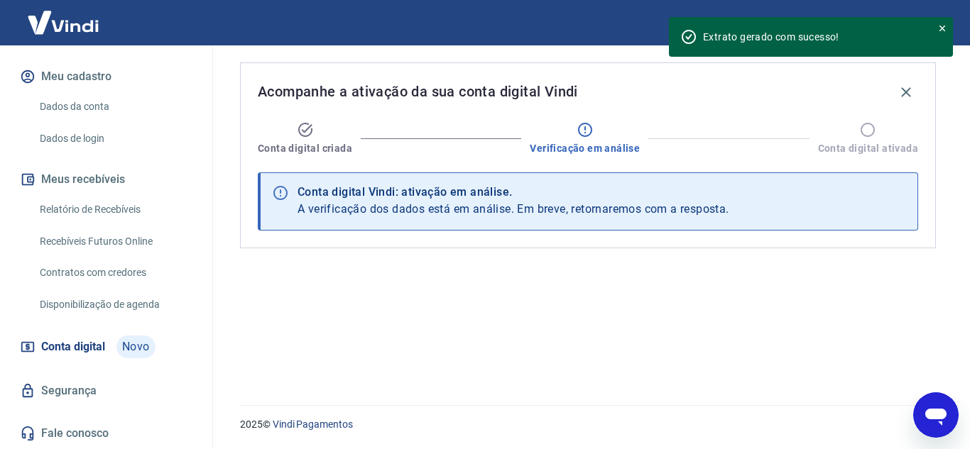
click at [940, 427] on icon "Abrir janela de mensagens" at bounding box center [936, 416] width 26 height 26
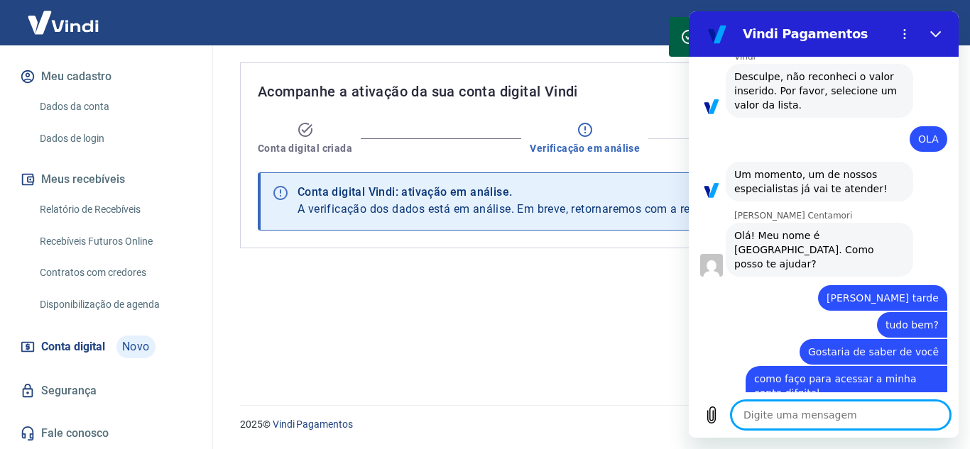
click at [826, 422] on textarea at bounding box center [840, 415] width 219 height 28
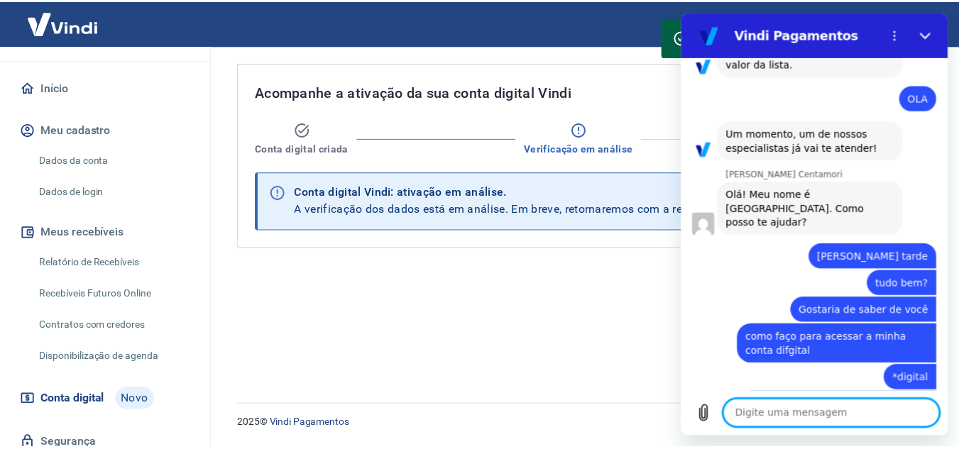
scroll to position [160, 0]
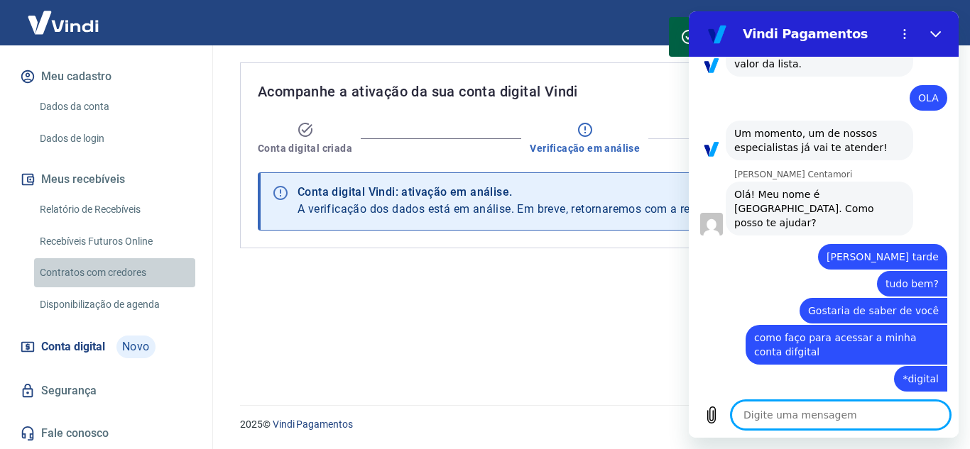
click at [131, 270] on link "Contratos com credores" at bounding box center [114, 272] width 161 height 29
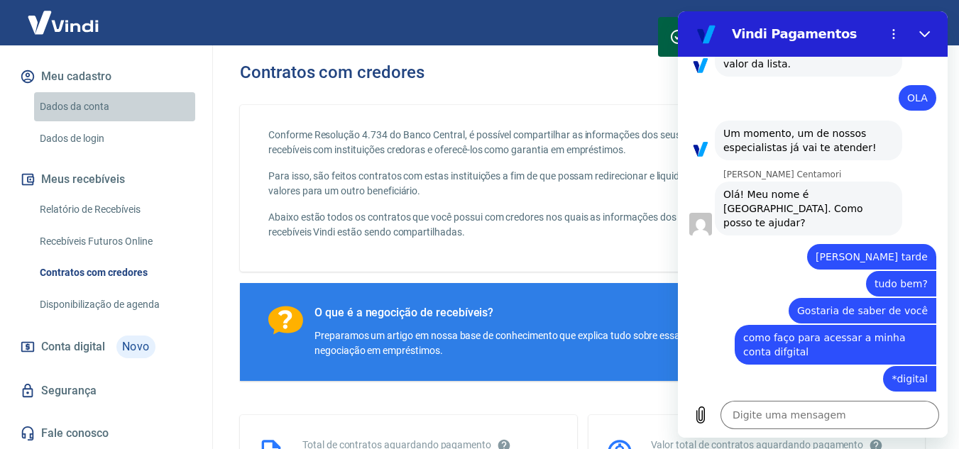
click at [117, 112] on link "Dados da conta" at bounding box center [114, 106] width 161 height 29
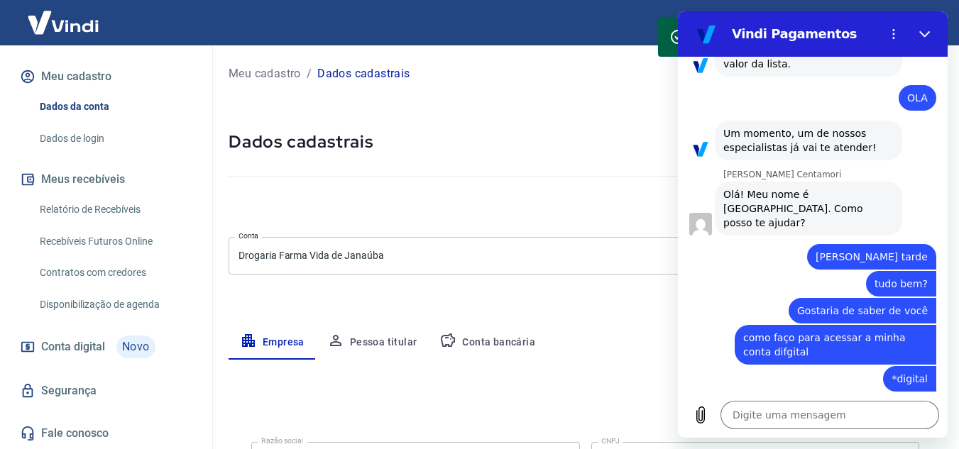
click at [382, 345] on button "Pessoa titular" at bounding box center [372, 343] width 113 height 34
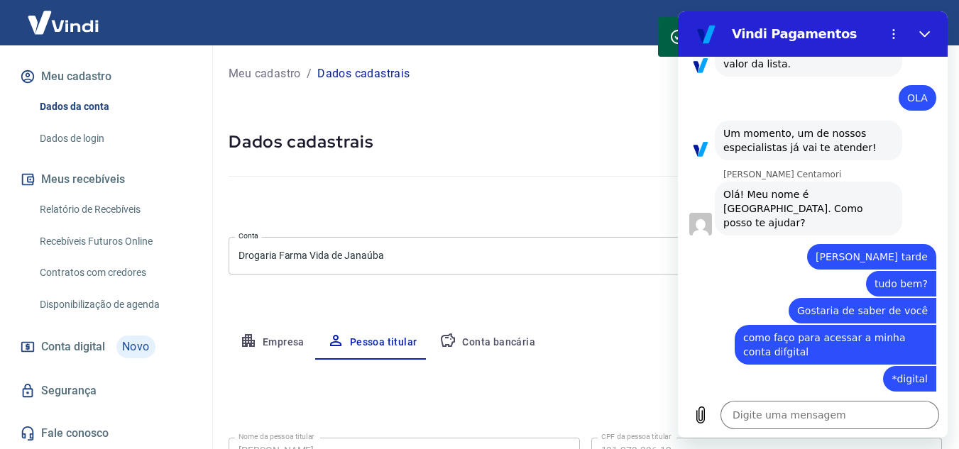
scroll to position [119, 0]
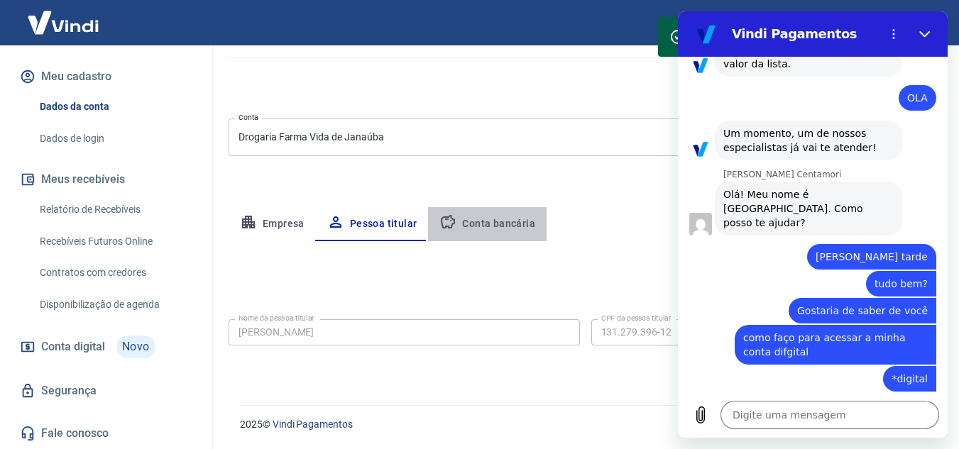
click at [488, 213] on button "Conta bancária" at bounding box center [487, 224] width 119 height 34
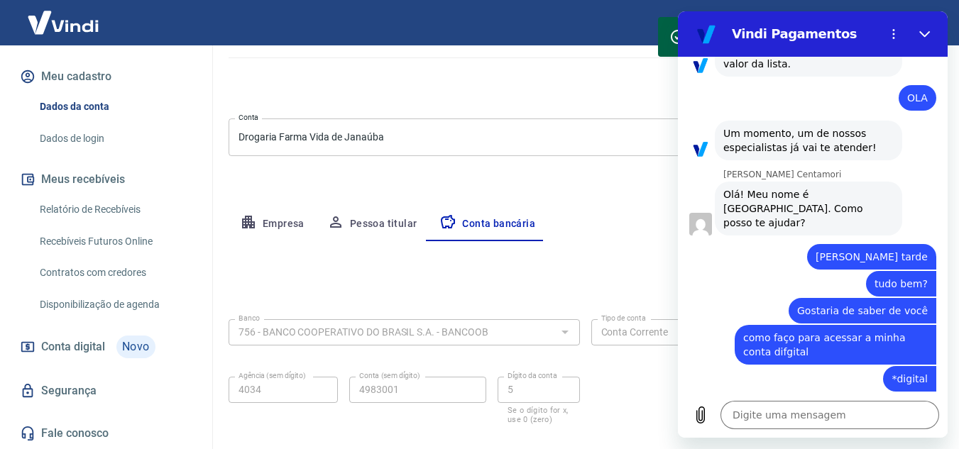
scroll to position [190, 0]
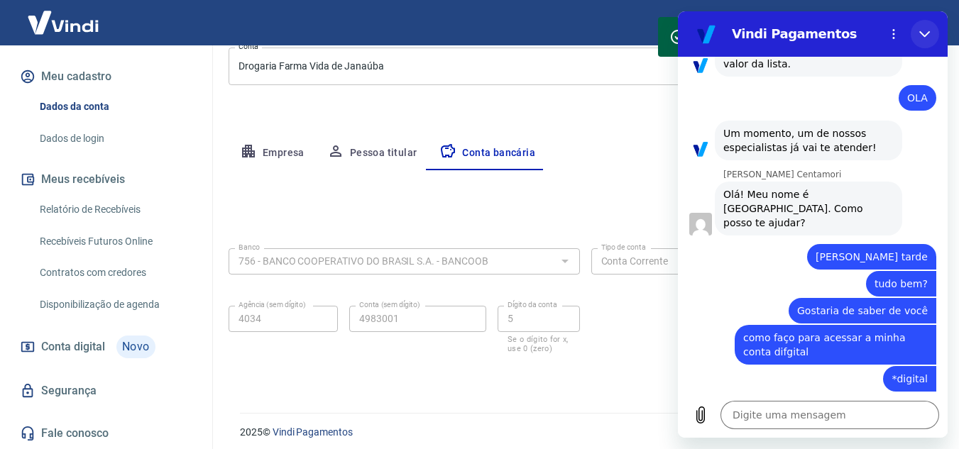
click at [931, 31] on button "Fechar" at bounding box center [925, 34] width 28 height 28
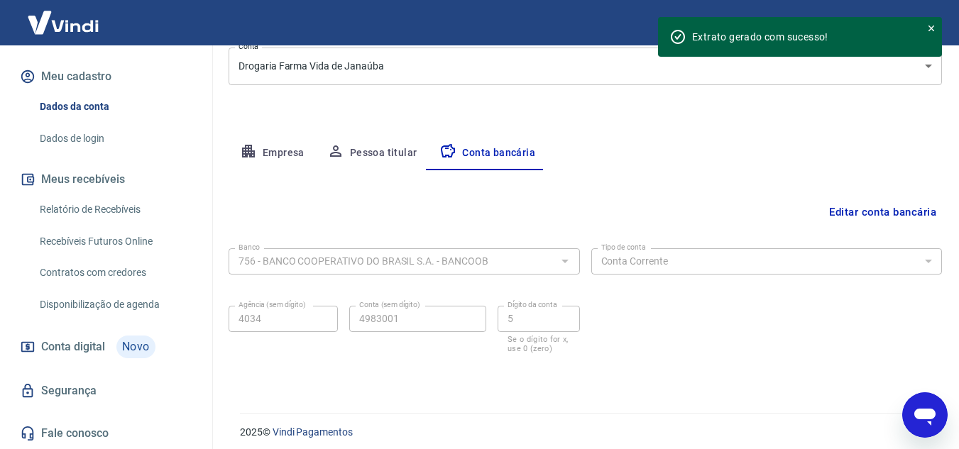
scroll to position [197, 0]
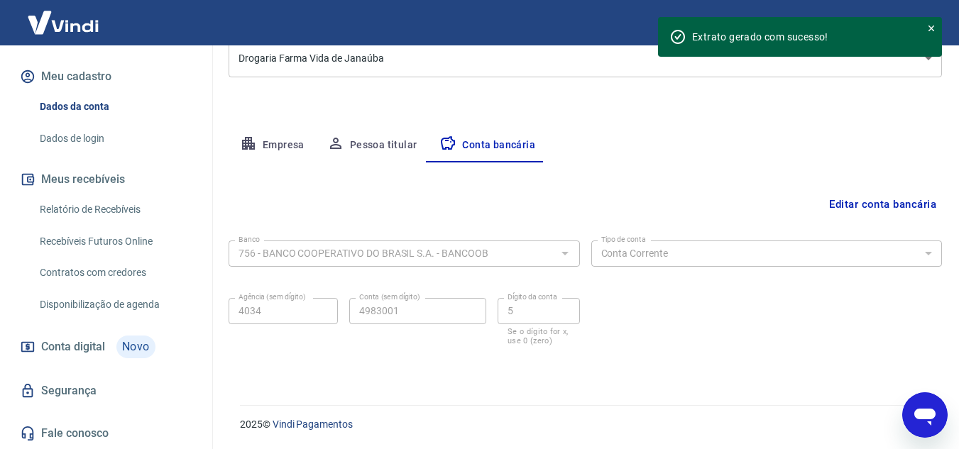
click at [354, 146] on button "Pessoa titular" at bounding box center [372, 145] width 113 height 34
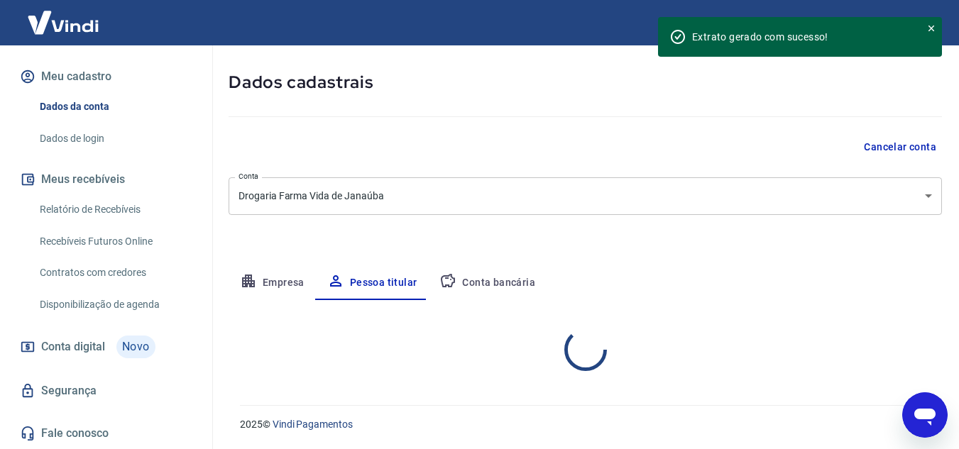
scroll to position [119, 0]
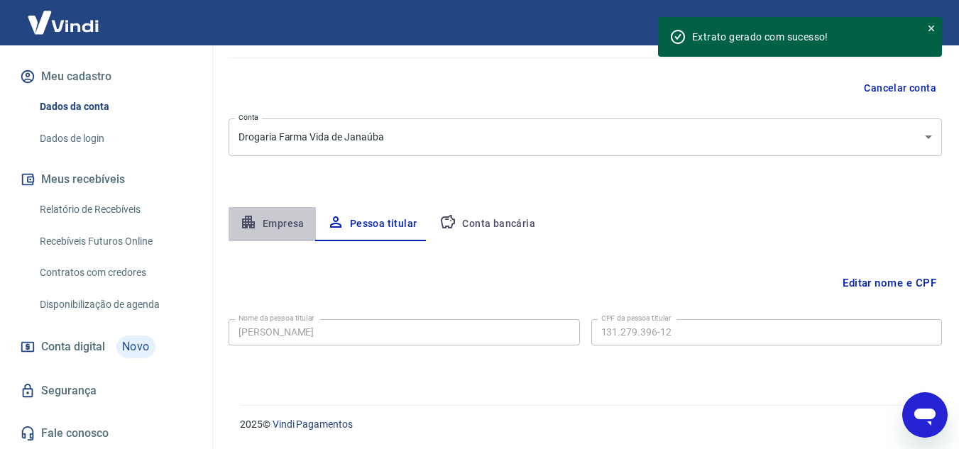
click at [276, 217] on button "Empresa" at bounding box center [272, 224] width 87 height 34
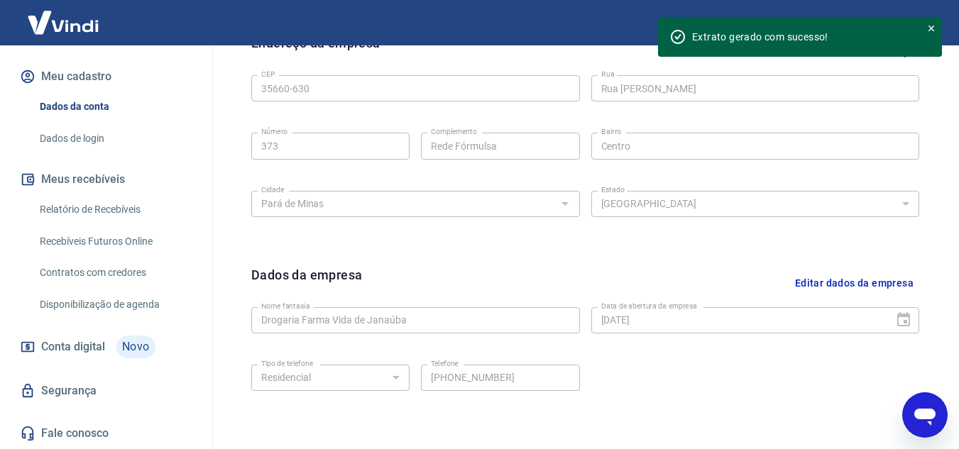
scroll to position [574, 0]
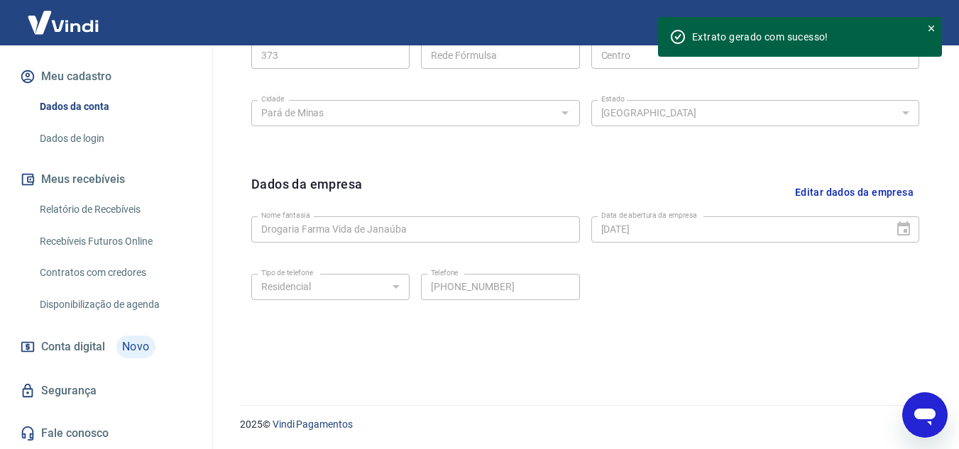
click at [86, 230] on link "Recebíveis Futuros Online" at bounding box center [114, 241] width 161 height 29
click at [920, 409] on icon "Abrir janela de mensagens" at bounding box center [924, 417] width 21 height 17
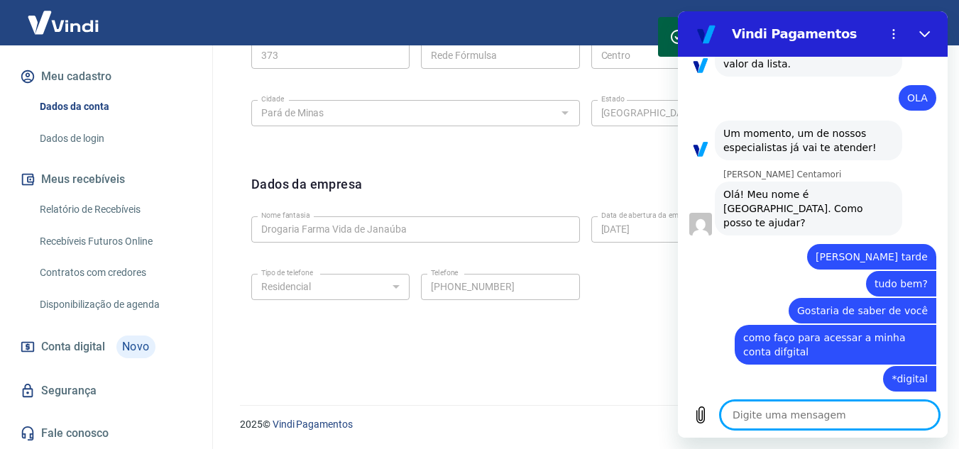
drag, startPoint x: 850, startPoint y: 410, endPoint x: 853, endPoint y: 386, distance: 23.6
click at [851, 393] on div "Digite uma mensagem x" at bounding box center [813, 415] width 270 height 45
click at [850, 439] on div "2025 © Vindi Pagamentos" at bounding box center [582, 418] width 719 height 61
click at [846, 425] on textarea at bounding box center [830, 415] width 219 height 28
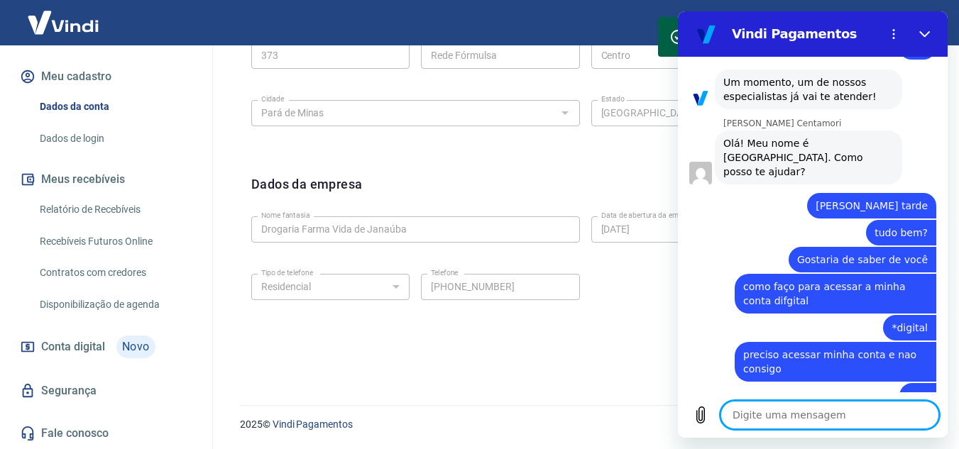
scroll to position [1680, 0]
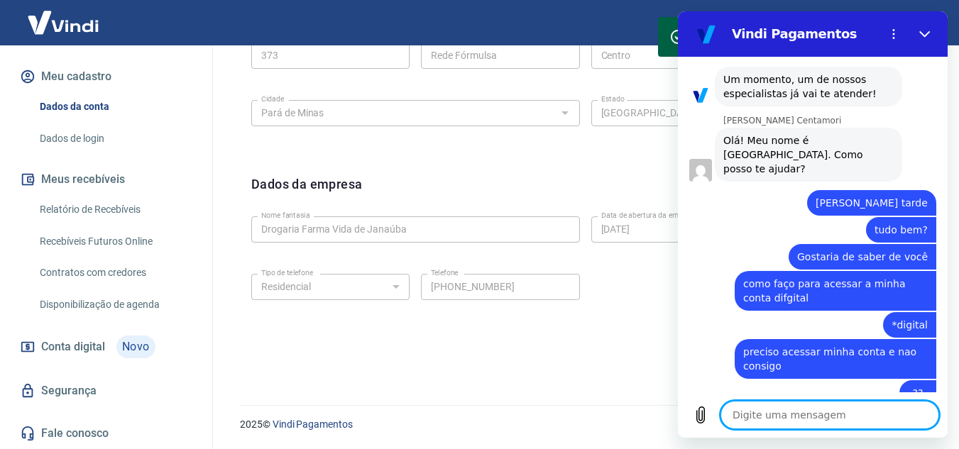
click at [746, 411] on textarea at bounding box center [830, 415] width 219 height 28
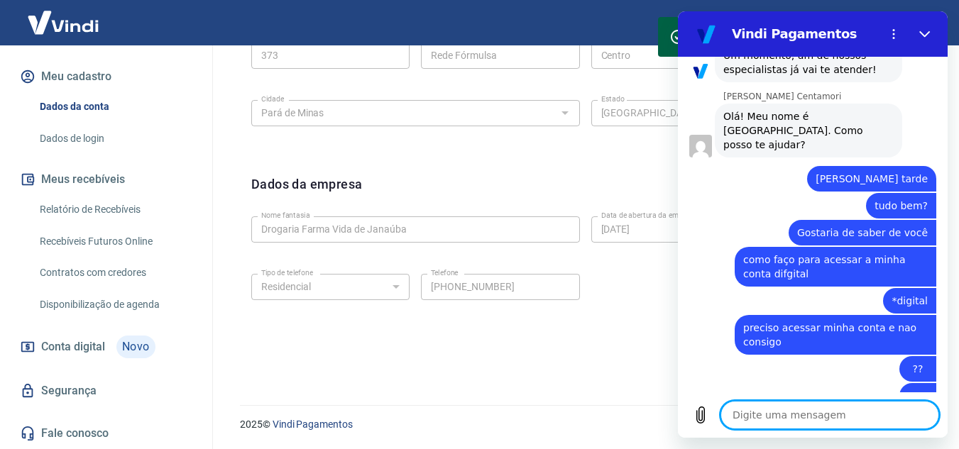
scroll to position [1707, 0]
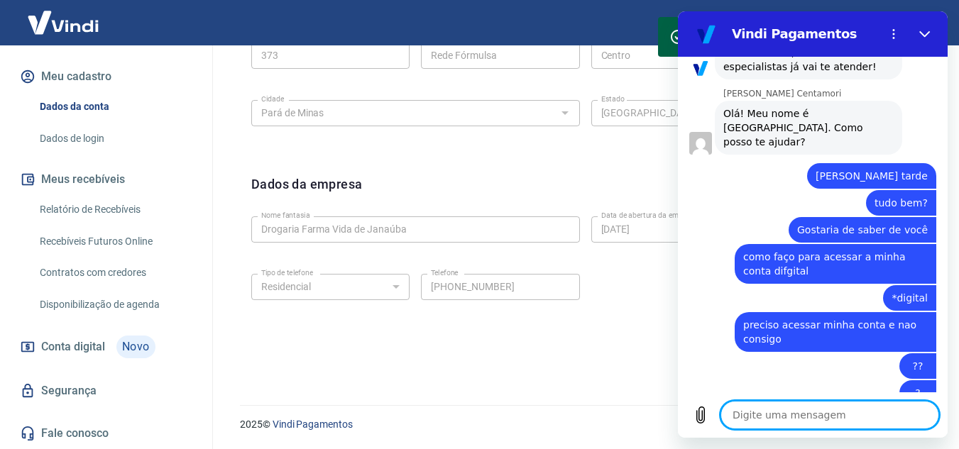
click at [623, 160] on div "Endereço da empresa Editar endereço CEP 35660-630 CEP Rua Rua Benedito Valadare…" at bounding box center [585, 46] width 691 height 231
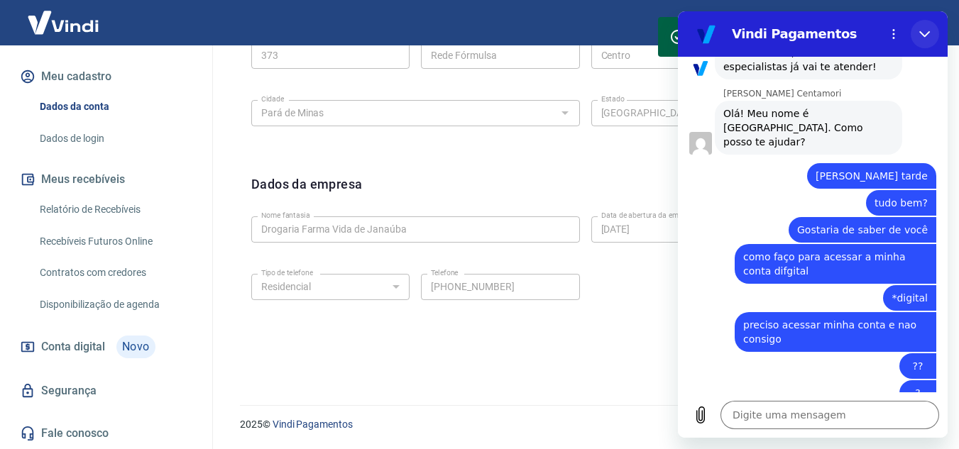
click at [922, 35] on icon "Fechar" at bounding box center [924, 33] width 11 height 11
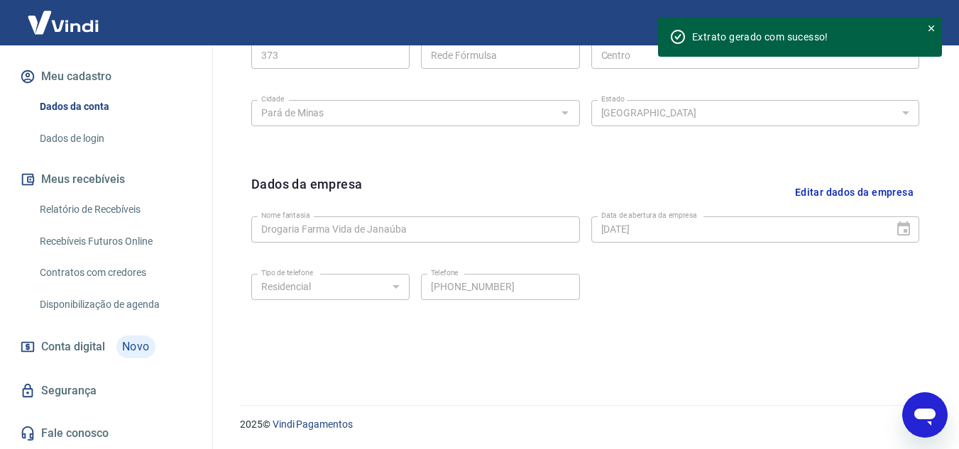
click at [935, 413] on icon "Abrir janela de mensagens" at bounding box center [924, 417] width 21 height 17
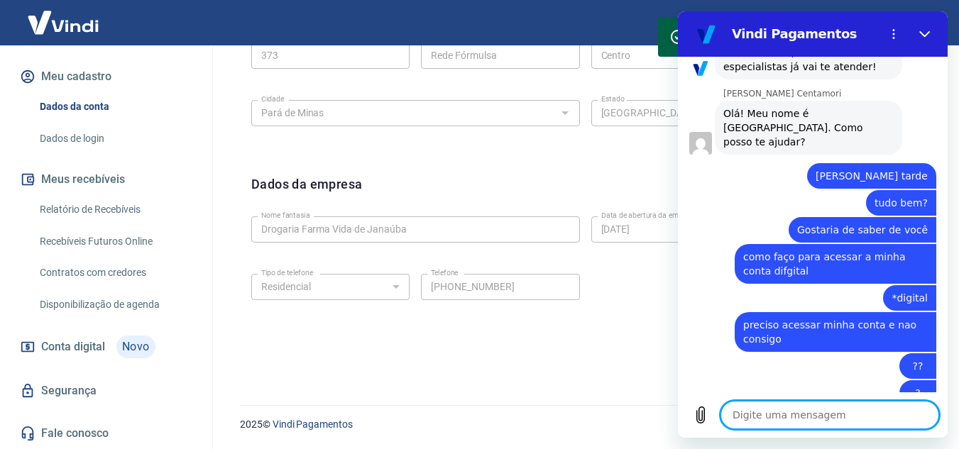
click at [846, 406] on textarea at bounding box center [830, 415] width 219 height 28
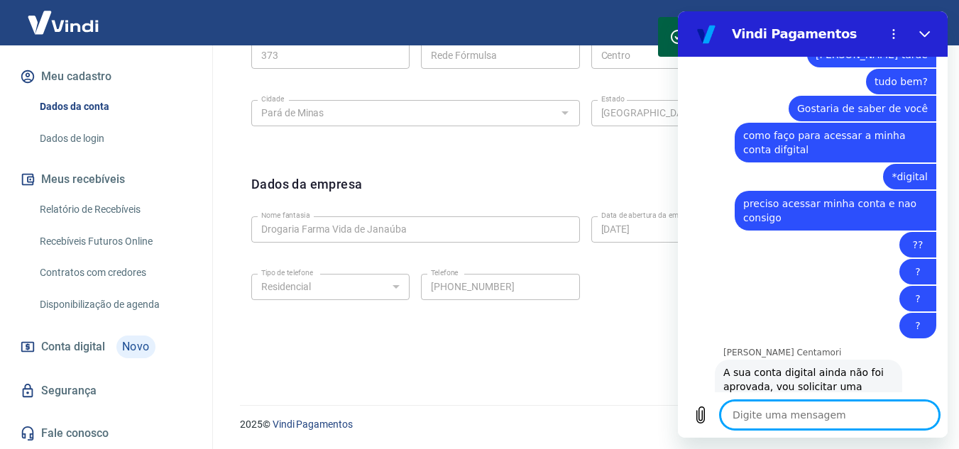
scroll to position [1837, 0]
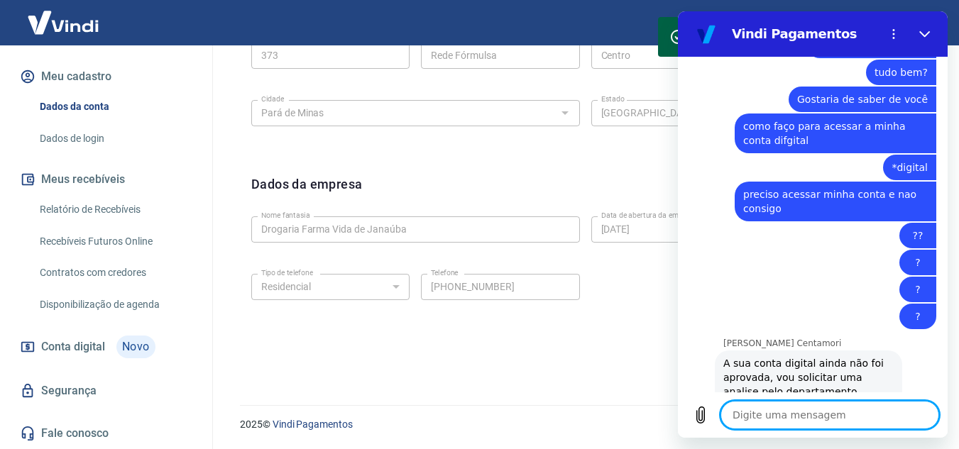
click at [809, 415] on textarea at bounding box center [830, 415] width 219 height 28
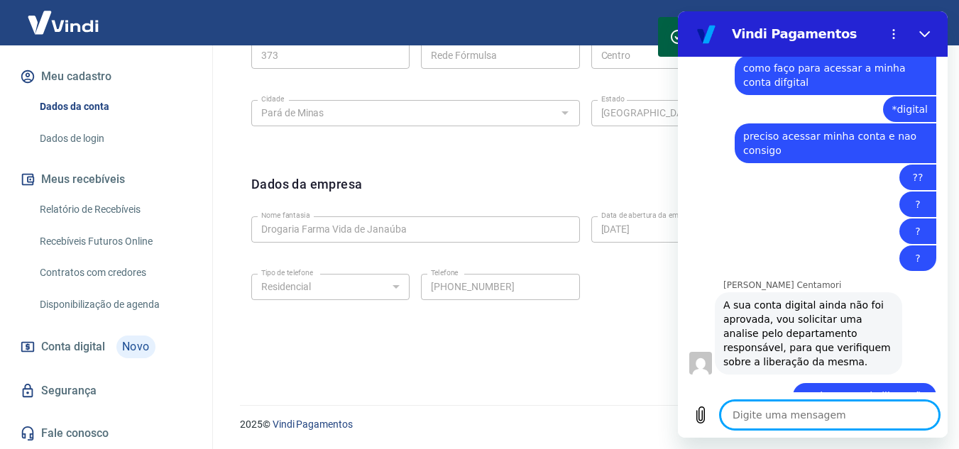
scroll to position [1898, 0]
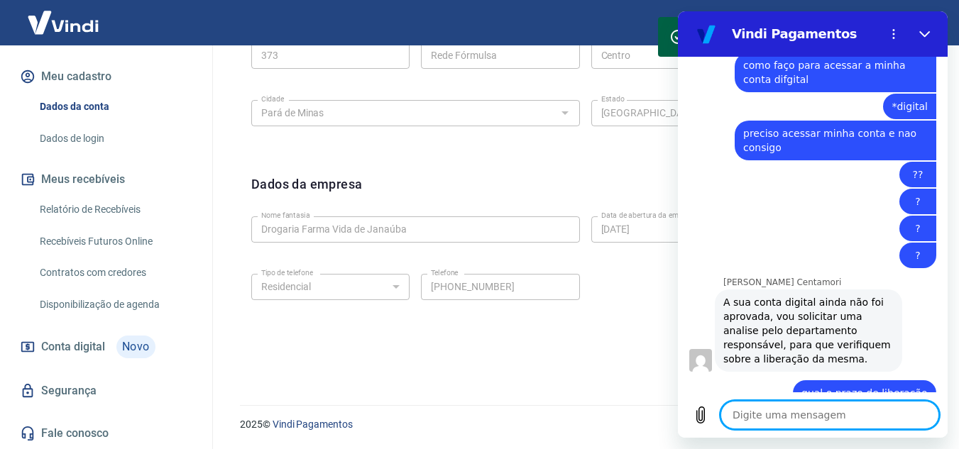
click at [777, 413] on textarea at bounding box center [830, 415] width 219 height 28
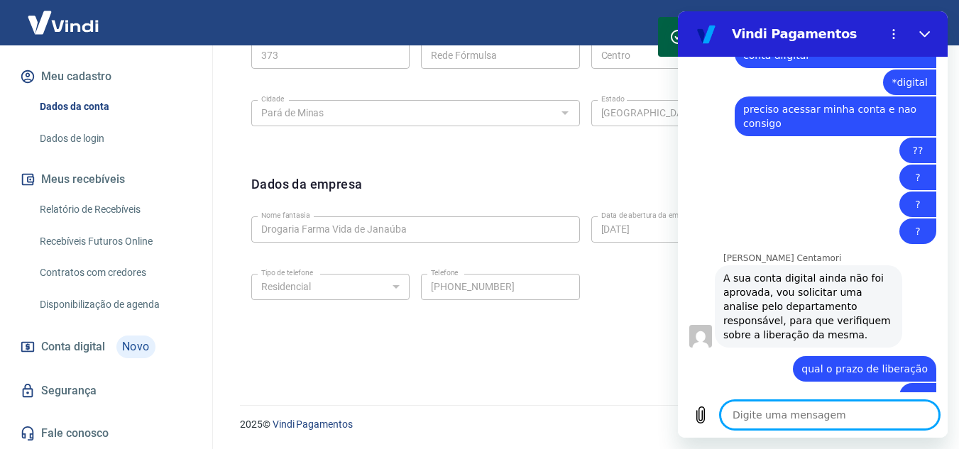
scroll to position [1925, 0]
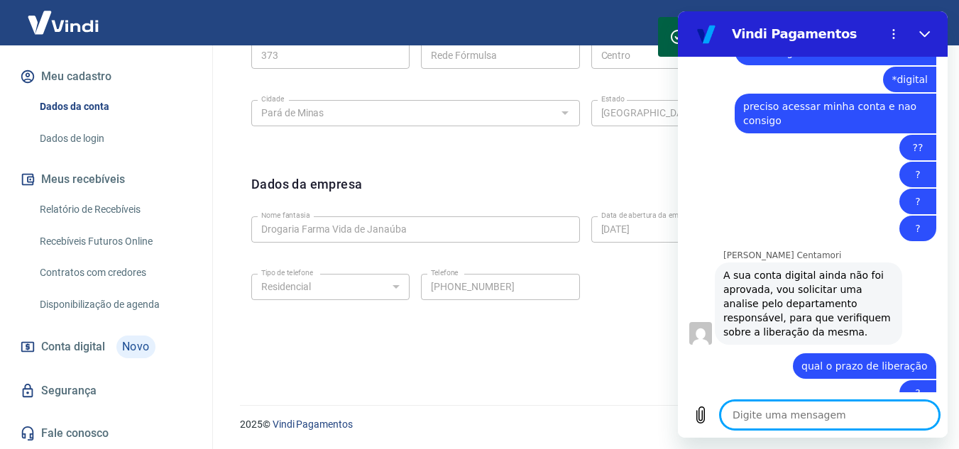
click at [869, 415] on textarea at bounding box center [830, 415] width 219 height 28
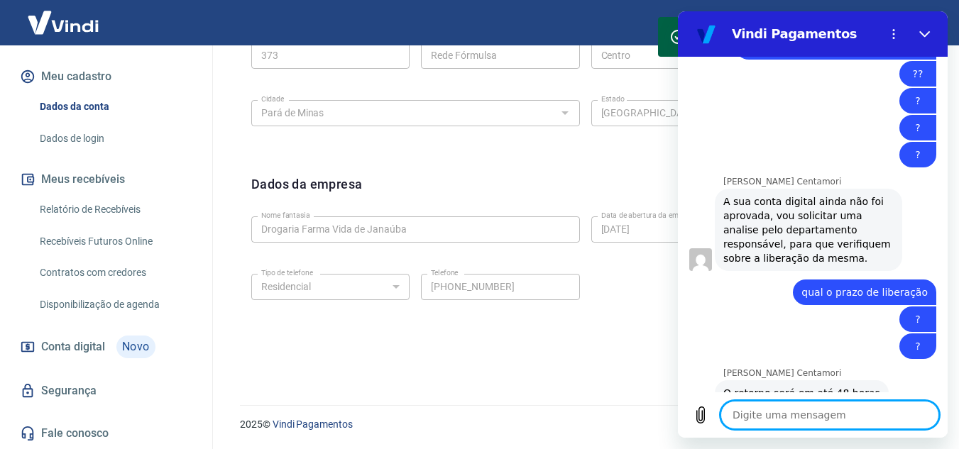
click at [821, 414] on textarea at bounding box center [830, 415] width 219 height 28
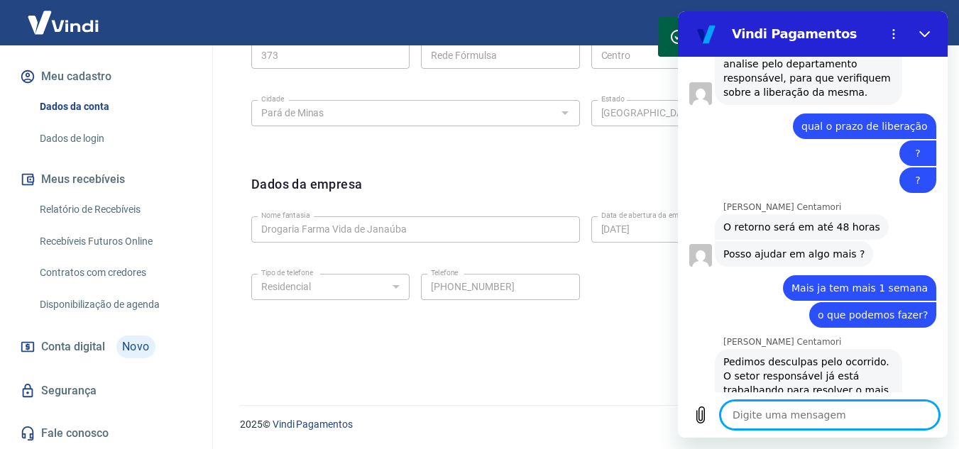
scroll to position [2178, 0]
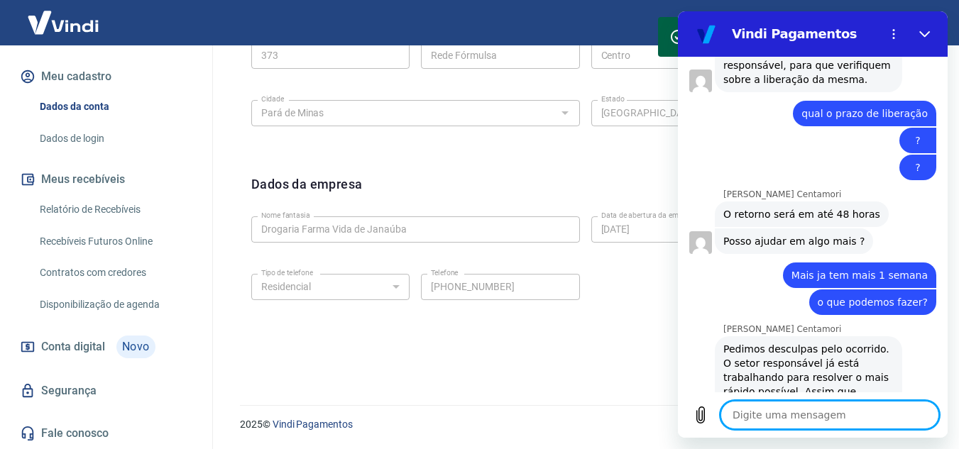
click at [777, 420] on textarea at bounding box center [830, 415] width 219 height 28
click at [778, 416] on textarea at bounding box center [830, 415] width 219 height 28
click at [770, 420] on textarea at bounding box center [830, 415] width 219 height 28
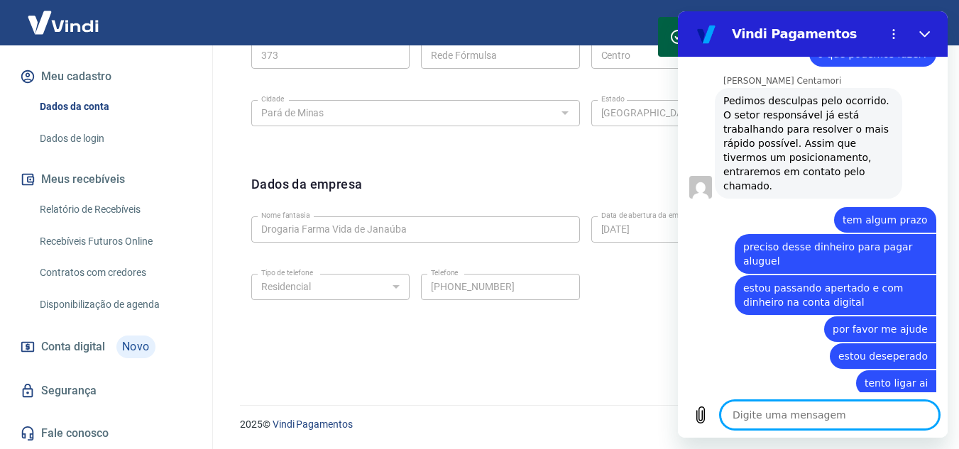
scroll to position [2429, 0]
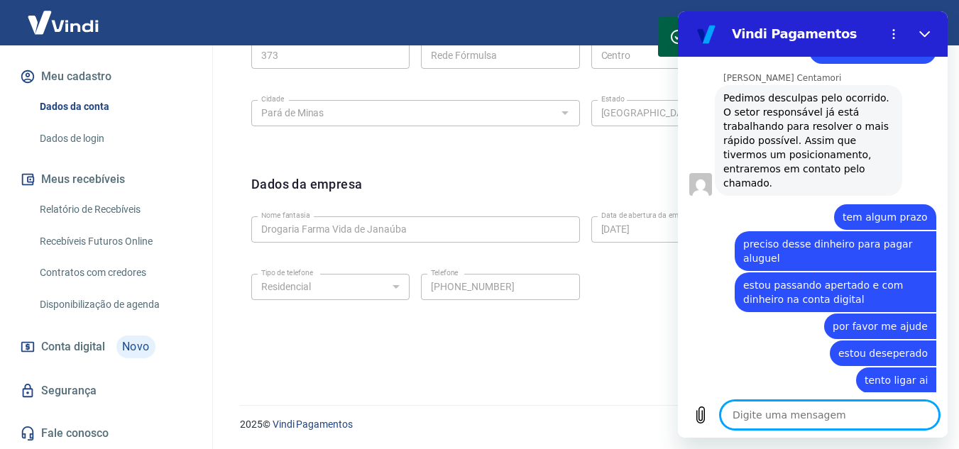
click at [741, 412] on textarea at bounding box center [830, 415] width 219 height 28
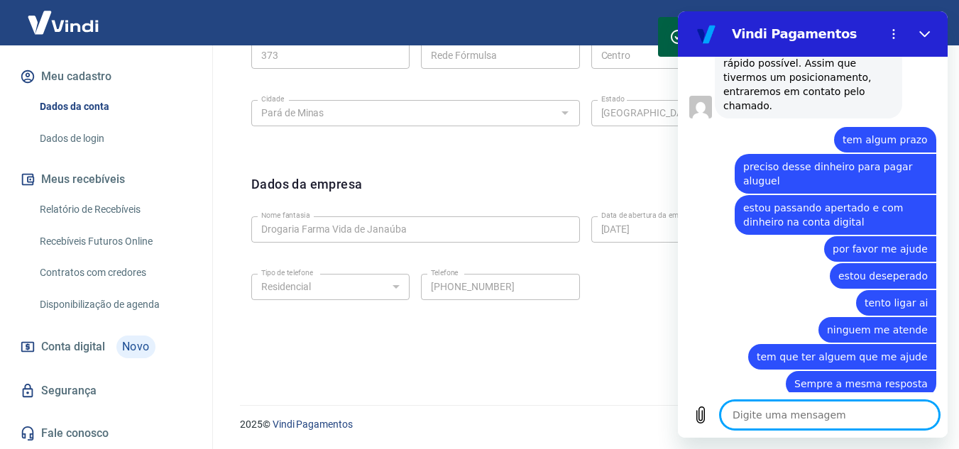
scroll to position [2532, 0]
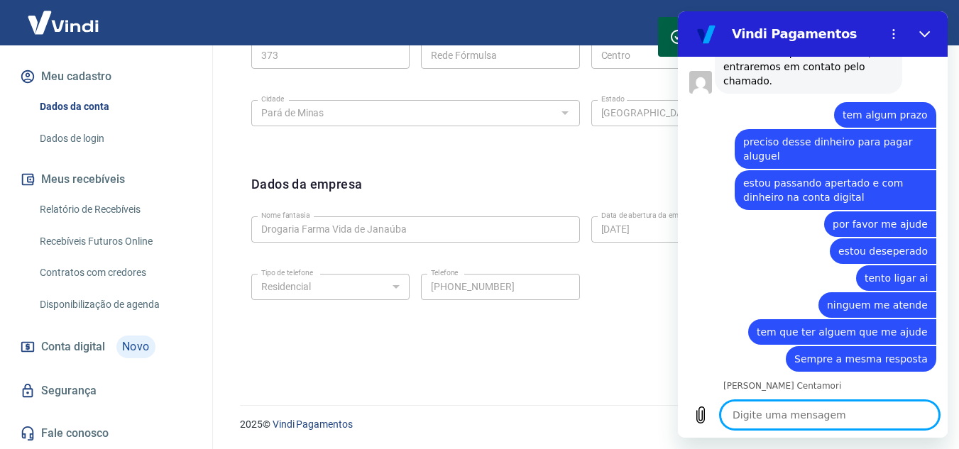
click at [806, 410] on textarea at bounding box center [830, 415] width 219 height 28
click at [794, 423] on textarea at bounding box center [830, 415] width 219 height 28
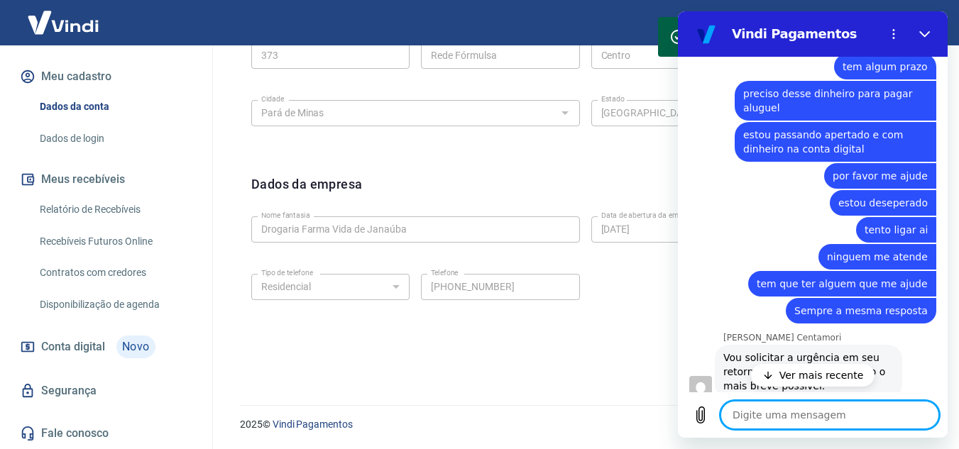
scroll to position [2655, 0]
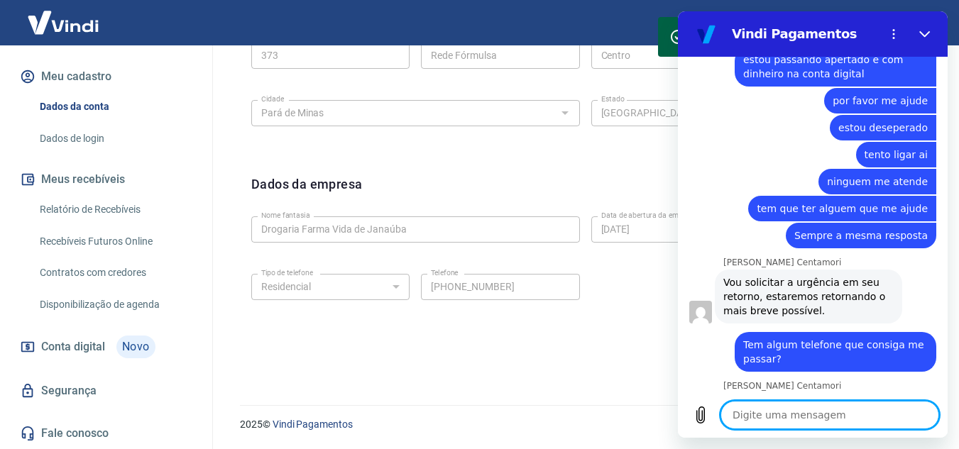
click at [819, 410] on textarea at bounding box center [830, 415] width 219 height 28
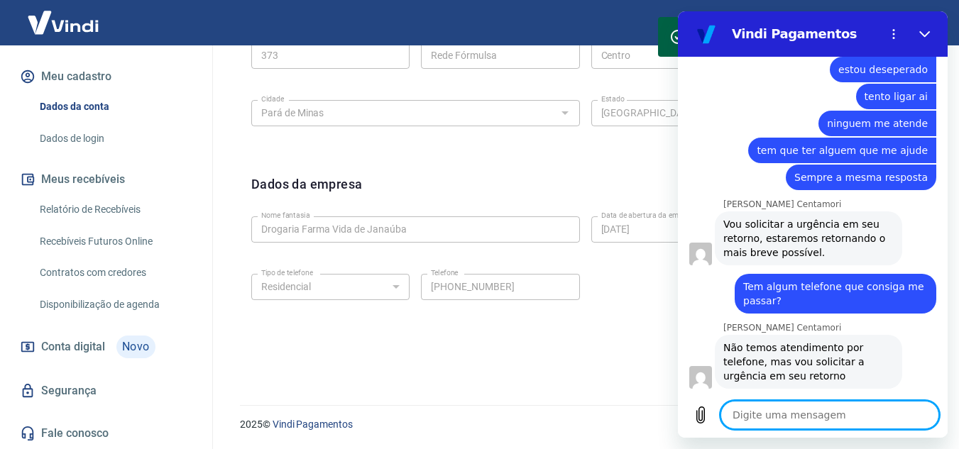
scroll to position [2716, 0]
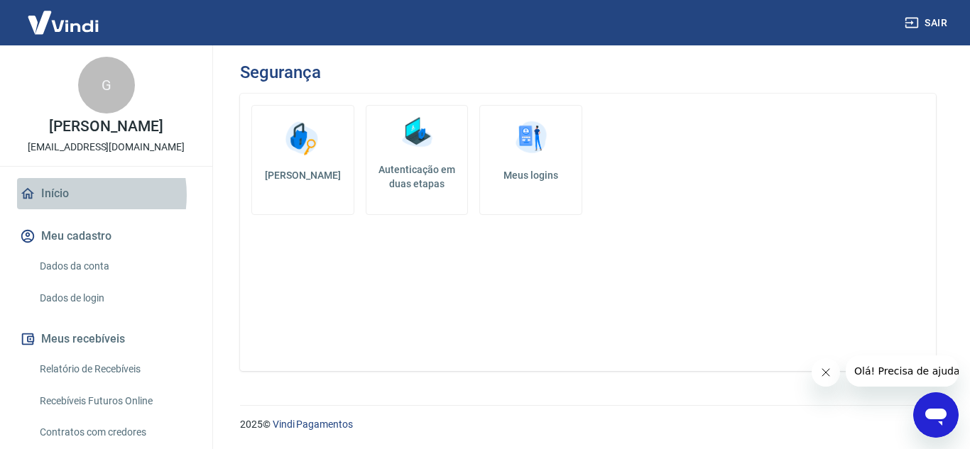
click at [69, 195] on link "Início" at bounding box center [106, 193] width 178 height 31
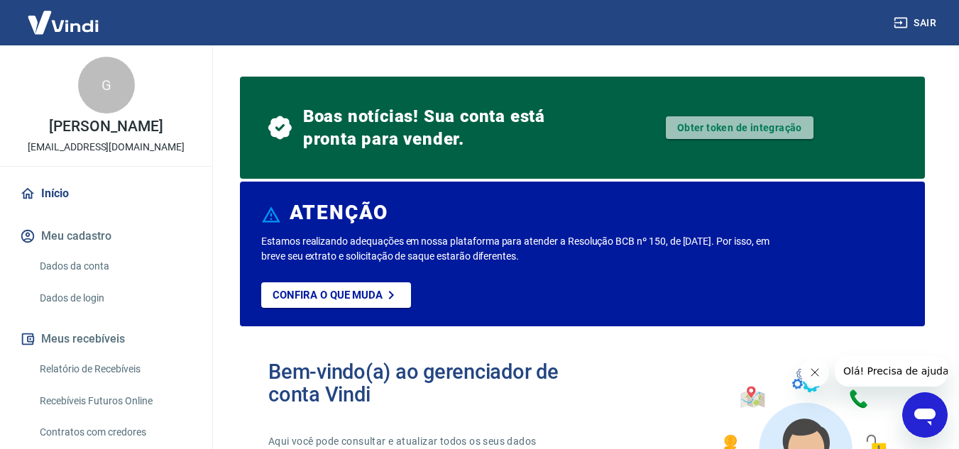
click at [740, 125] on link "Obter token de integração" at bounding box center [740, 127] width 148 height 23
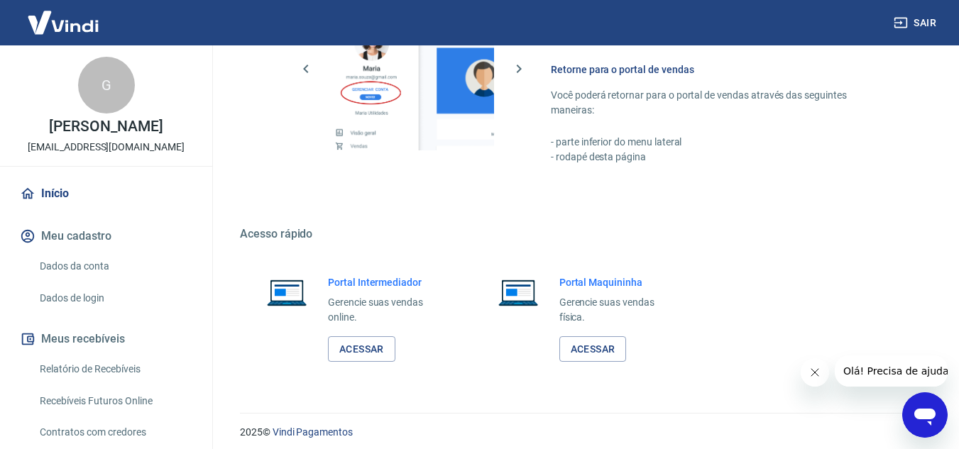
scroll to position [968, 0]
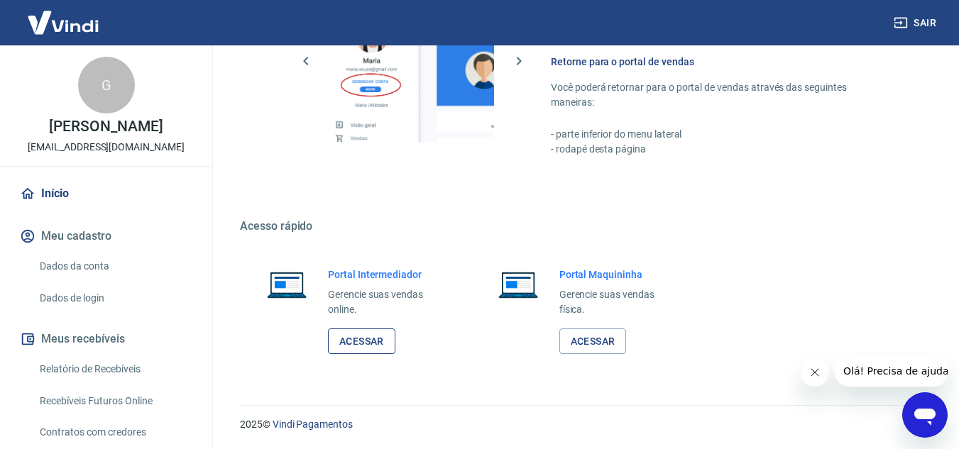
click at [353, 344] on link "Acessar" at bounding box center [361, 342] width 67 height 26
click at [921, 415] on icon "Abrir janela de mensagens" at bounding box center [924, 417] width 21 height 17
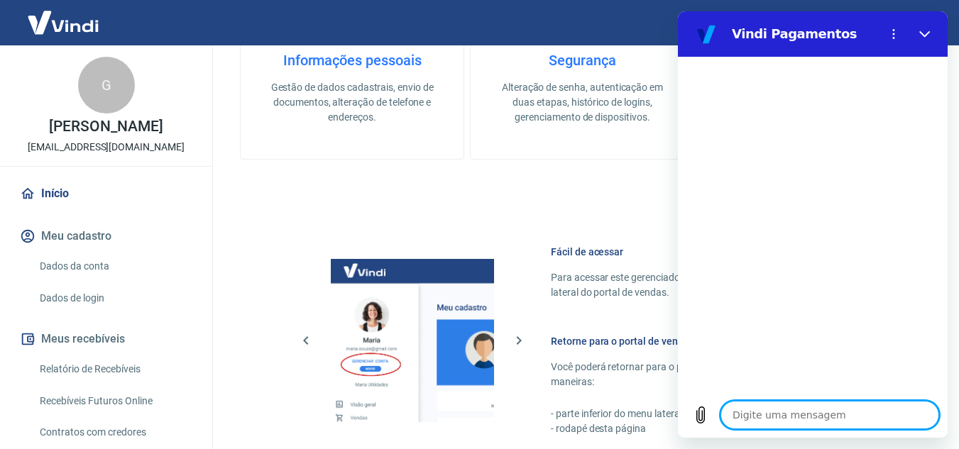
scroll to position [684, 0]
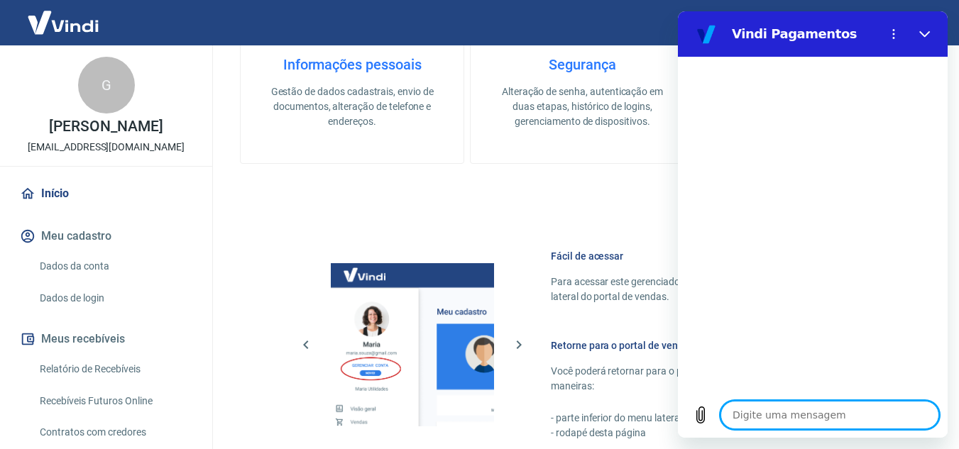
type textarea "x"
